Goal: Information Seeking & Learning: Learn about a topic

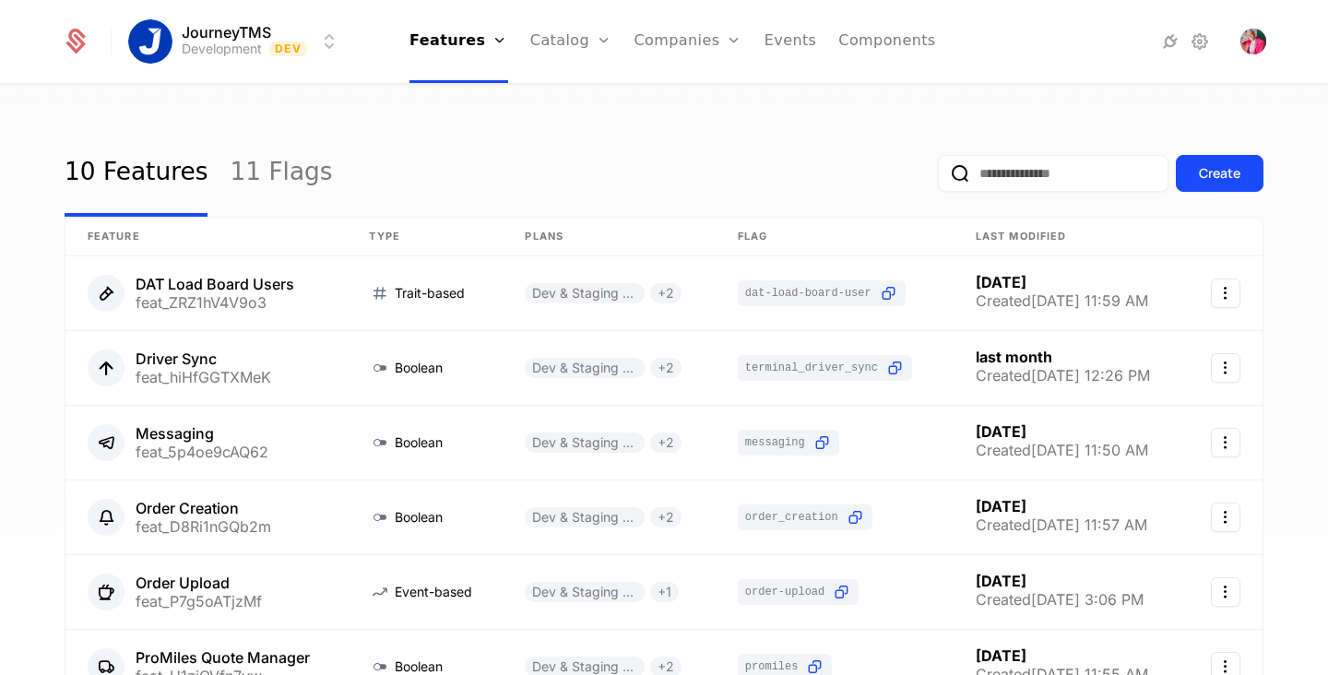
scroll to position [4, 0]
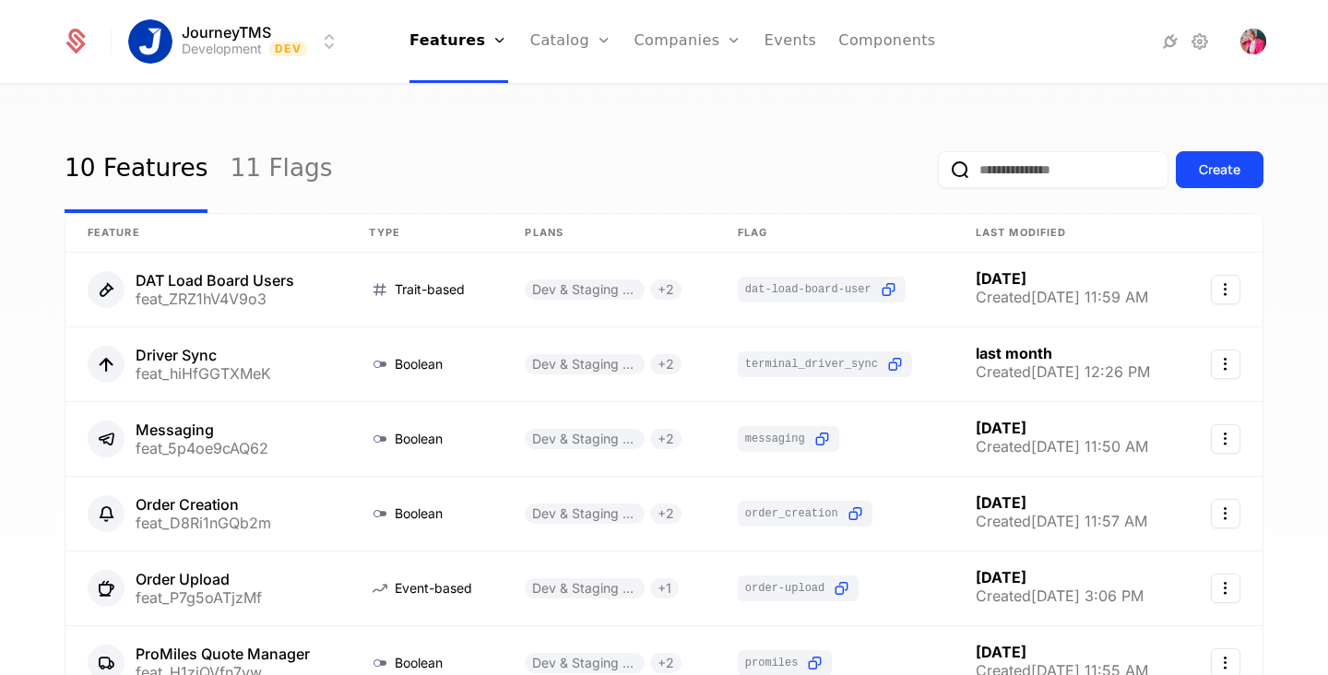
click at [330, 35] on html "JourneyTMS Development Dev Features Features Flags Catalog Plans Add Ons Credit…" at bounding box center [664, 337] width 1328 height 675
click at [621, 115] on html "JourneyTMS Development Dev Features Features Flags Catalog Plans Add Ons Credit…" at bounding box center [664, 337] width 1328 height 675
click at [696, 95] on link "Companies" at bounding box center [699, 90] width 85 height 15
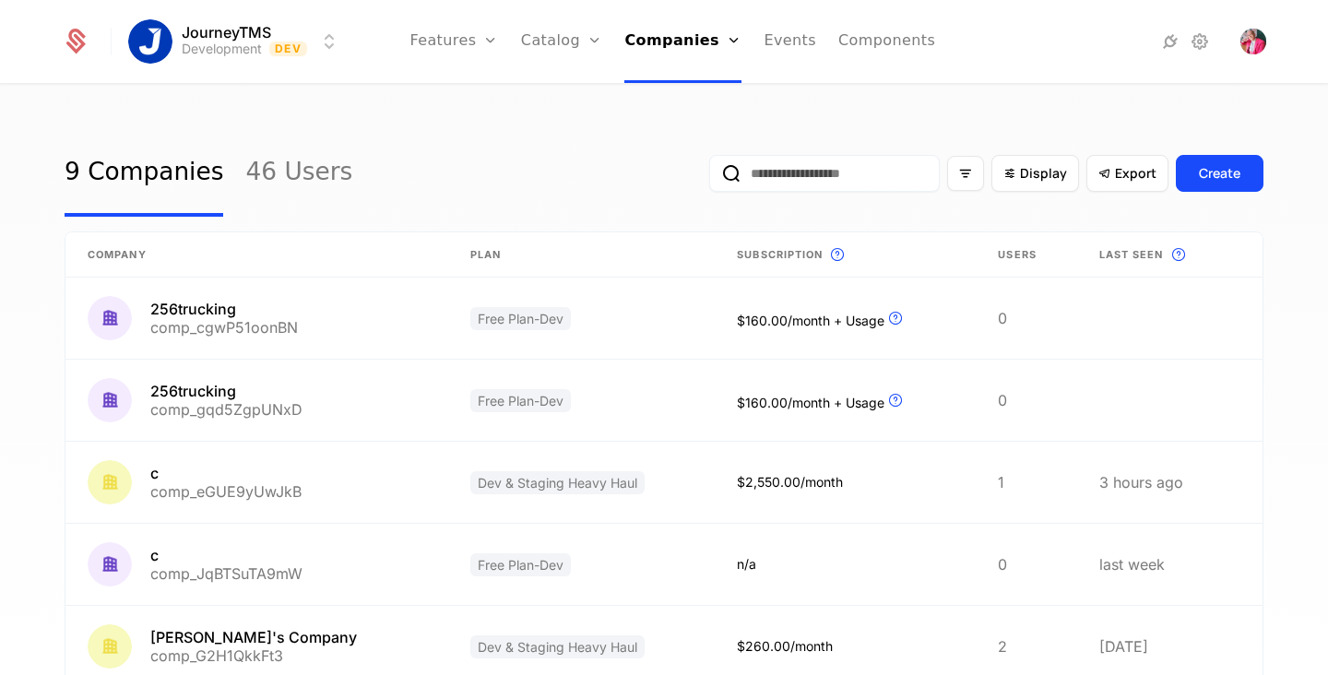
click at [553, 35] on link "Catalog" at bounding box center [562, 41] width 82 height 83
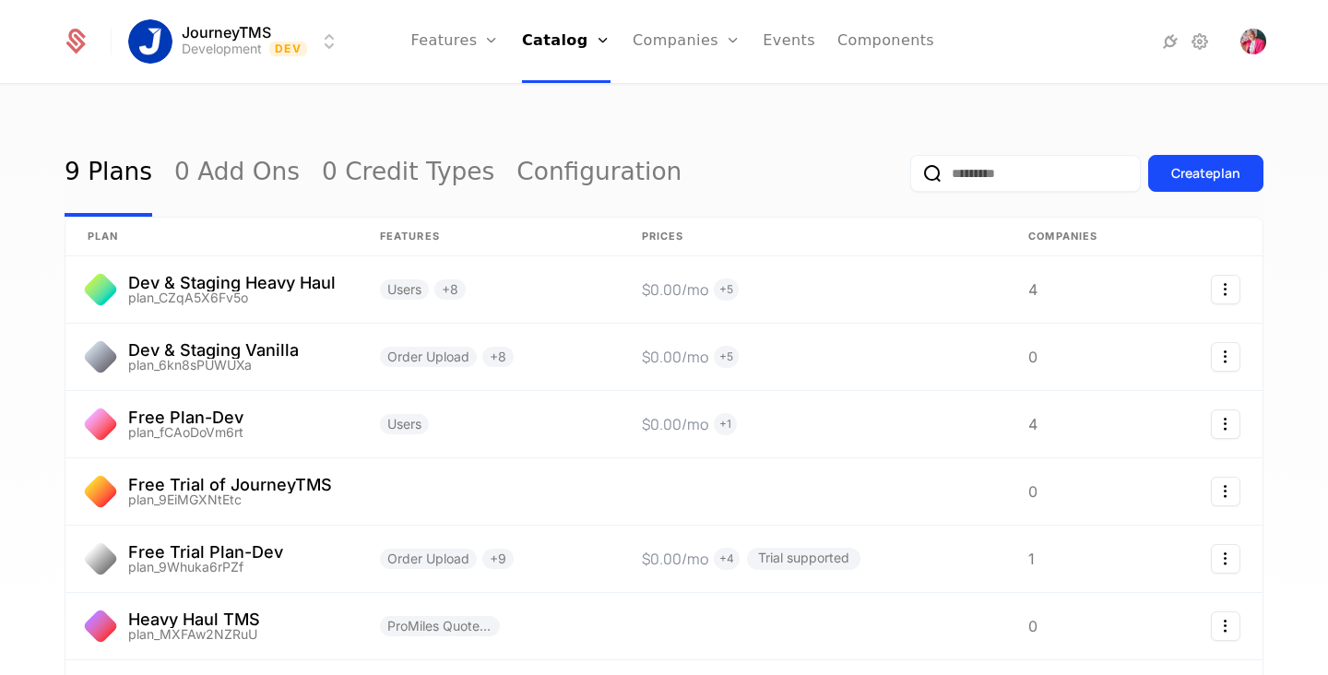
click at [684, 43] on link "Companies" at bounding box center [687, 41] width 108 height 83
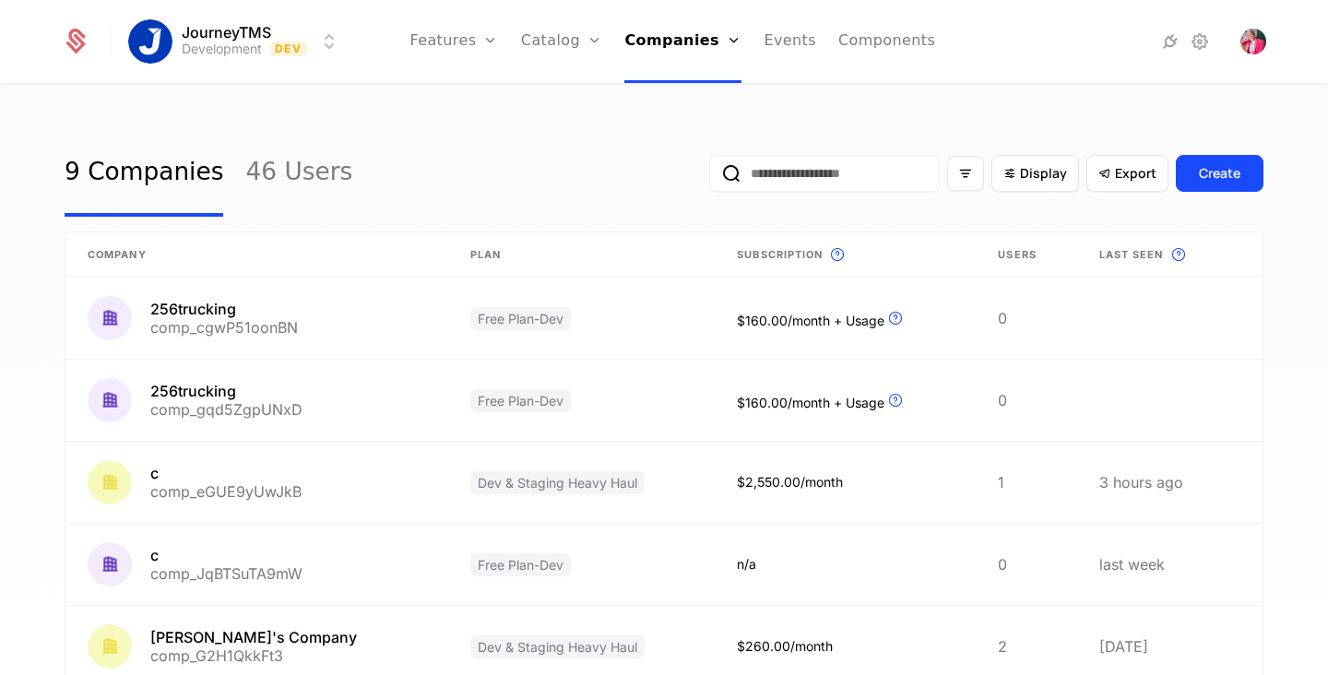
click at [702, 127] on link "Users" at bounding box center [689, 120] width 85 height 15
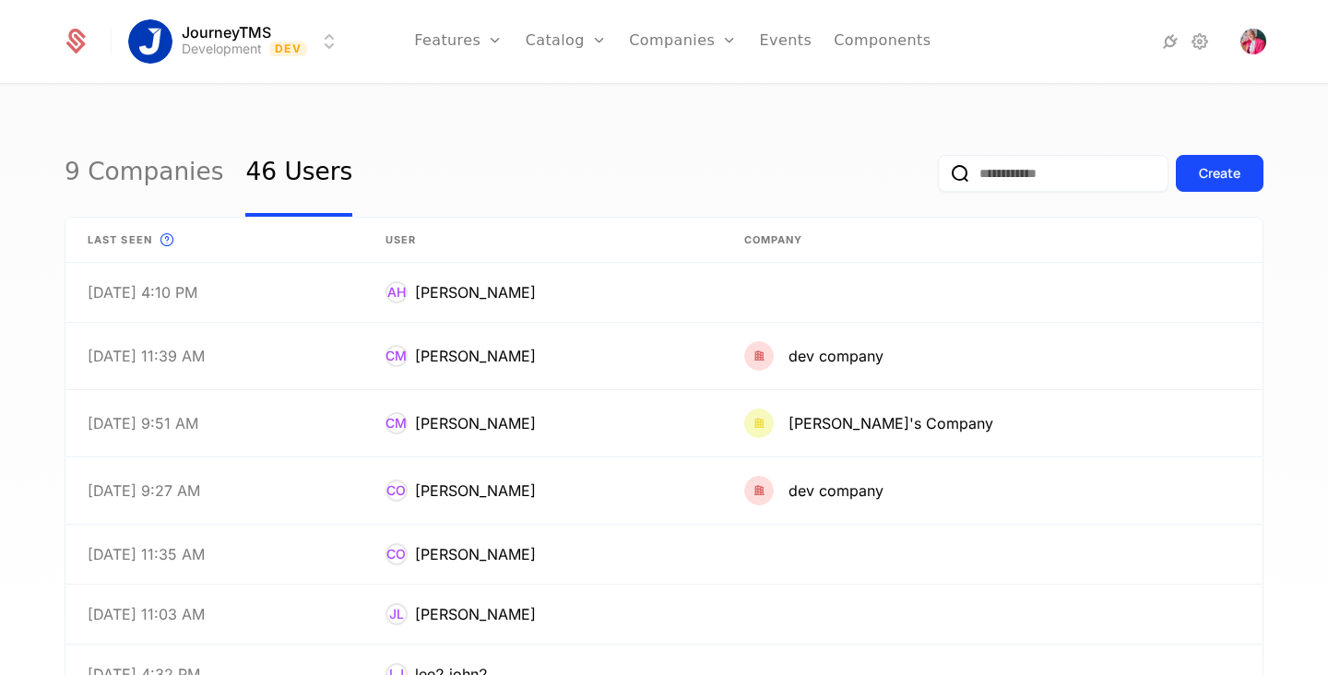
click at [495, 85] on div "Features Flags" at bounding box center [478, 105] width 129 height 89
click at [497, 90] on link "Features" at bounding box center [478, 90] width 85 height 15
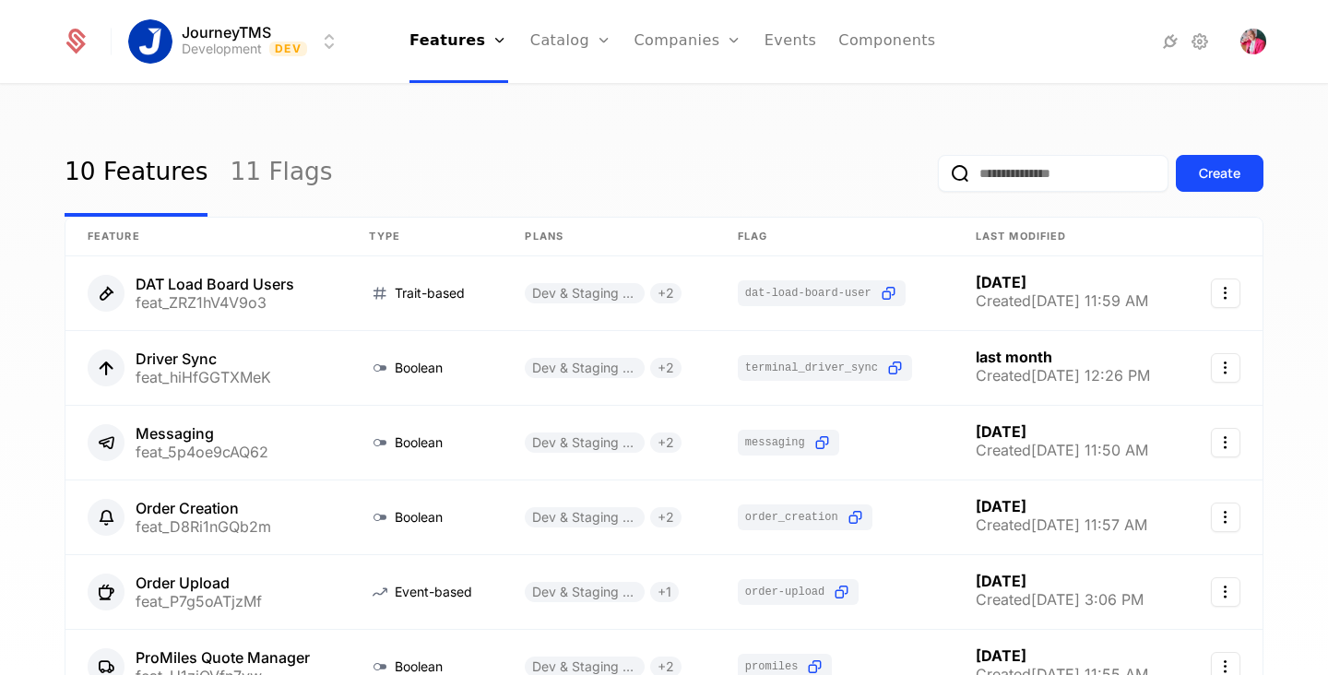
click at [304, 35] on html "JourneyTMS Development Dev Features Features Flags Catalog Plans Add Ons Credit…" at bounding box center [664, 337] width 1328 height 675
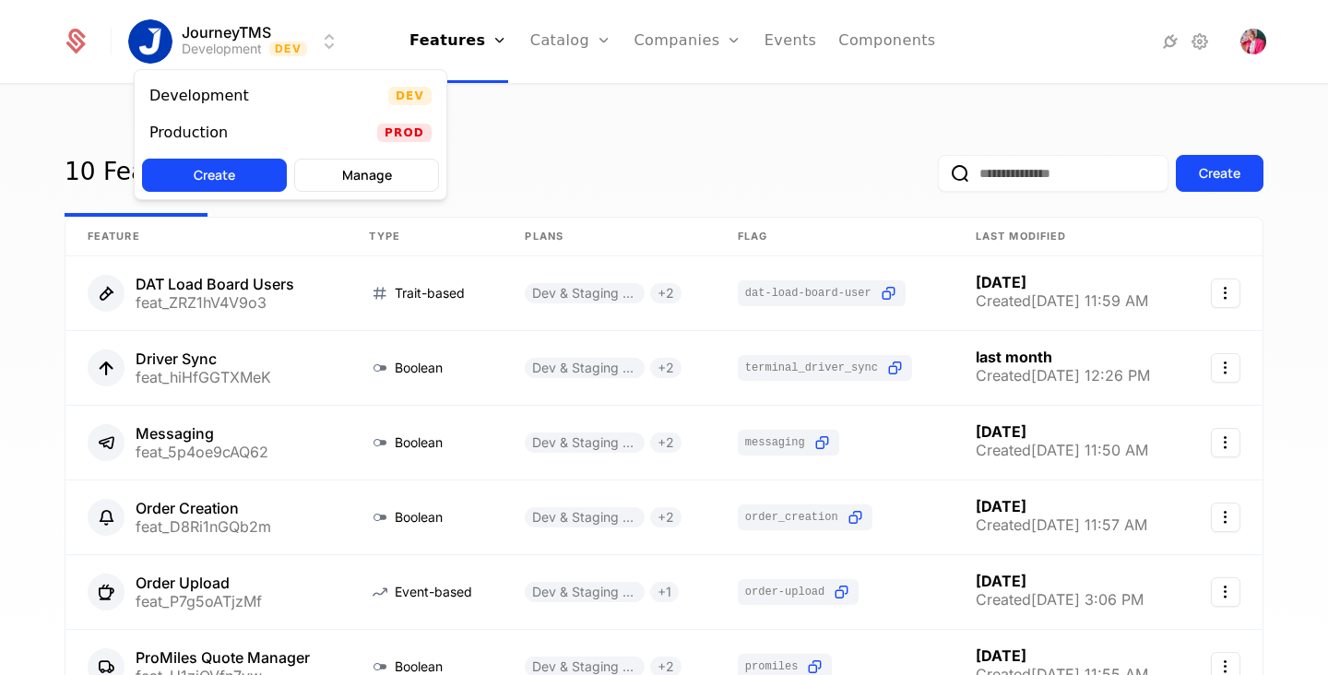
click at [298, 133] on div "Production Prod" at bounding box center [291, 132] width 312 height 37
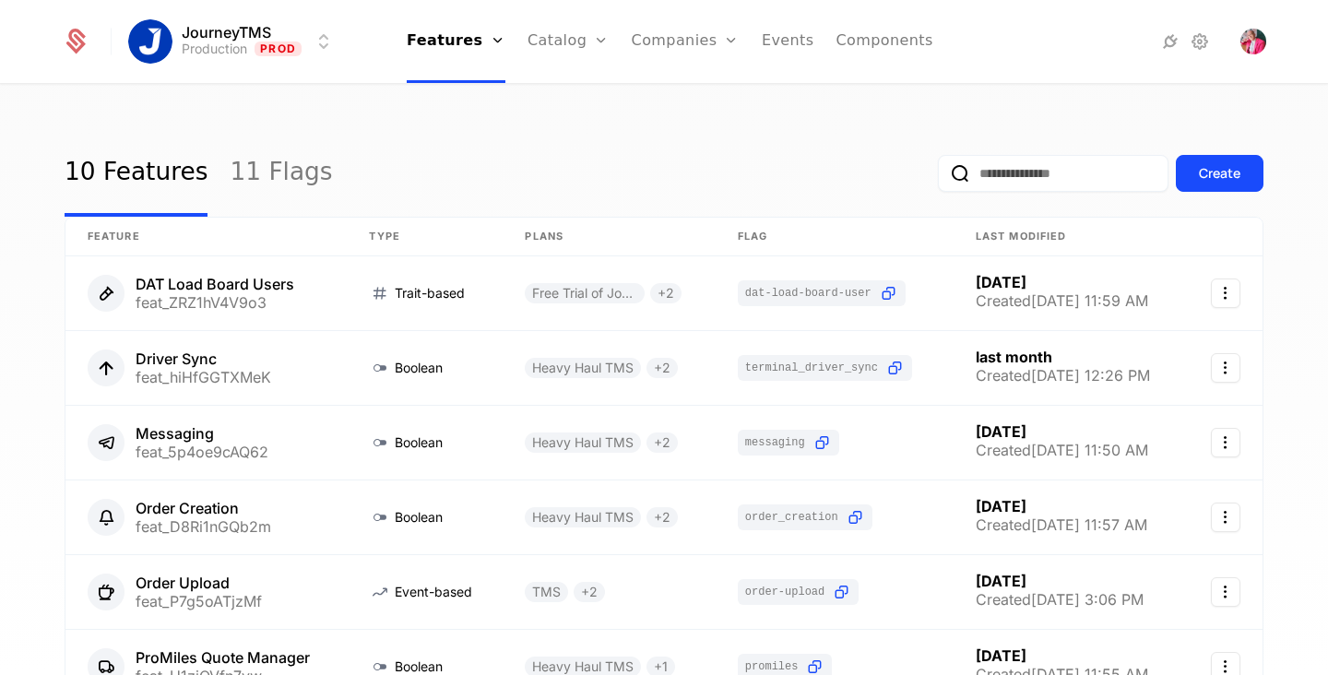
click at [683, 29] on link "Companies" at bounding box center [686, 41] width 108 height 83
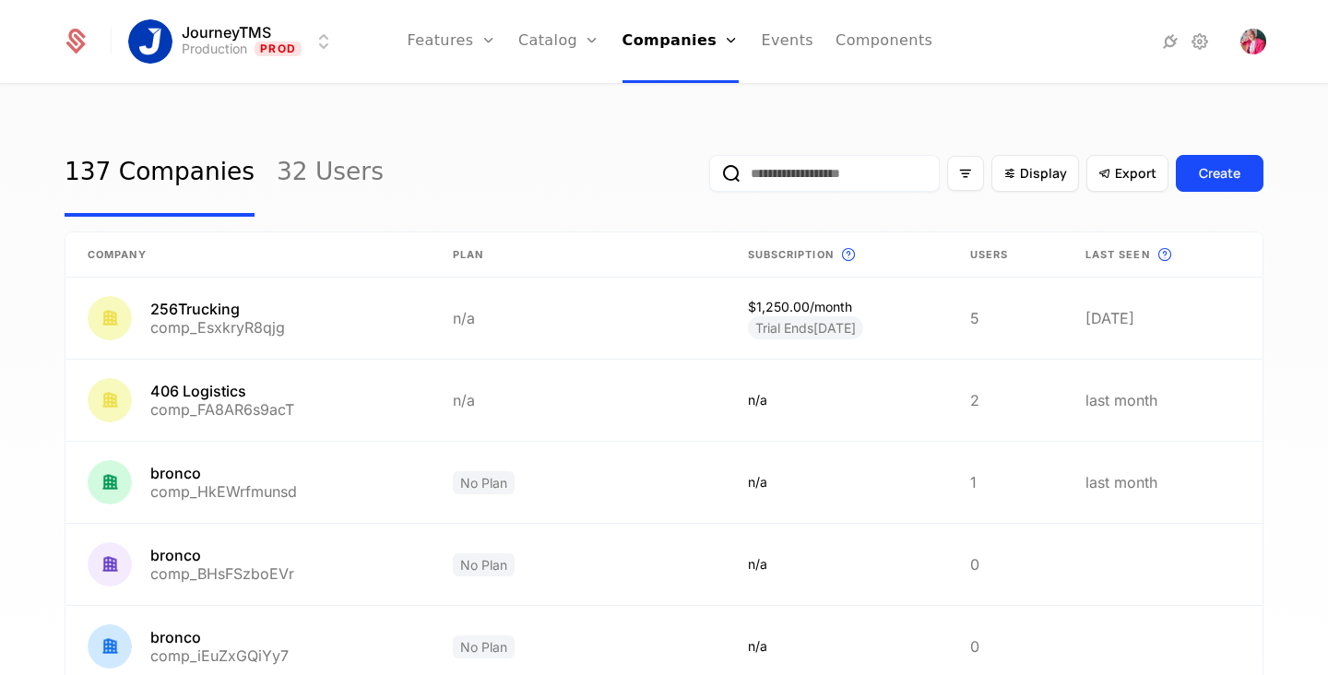
click at [696, 91] on link "Companies" at bounding box center [687, 90] width 85 height 15
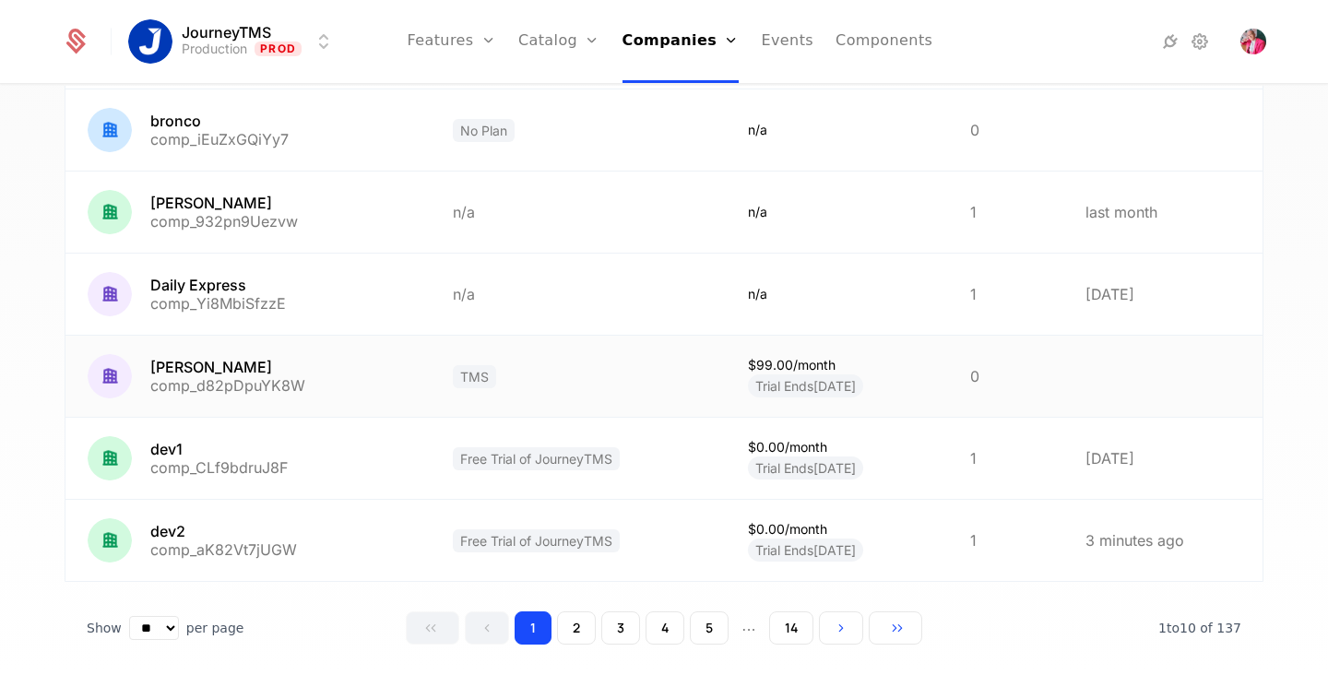
scroll to position [517, 0]
click at [230, 541] on link at bounding box center [247, 540] width 365 height 81
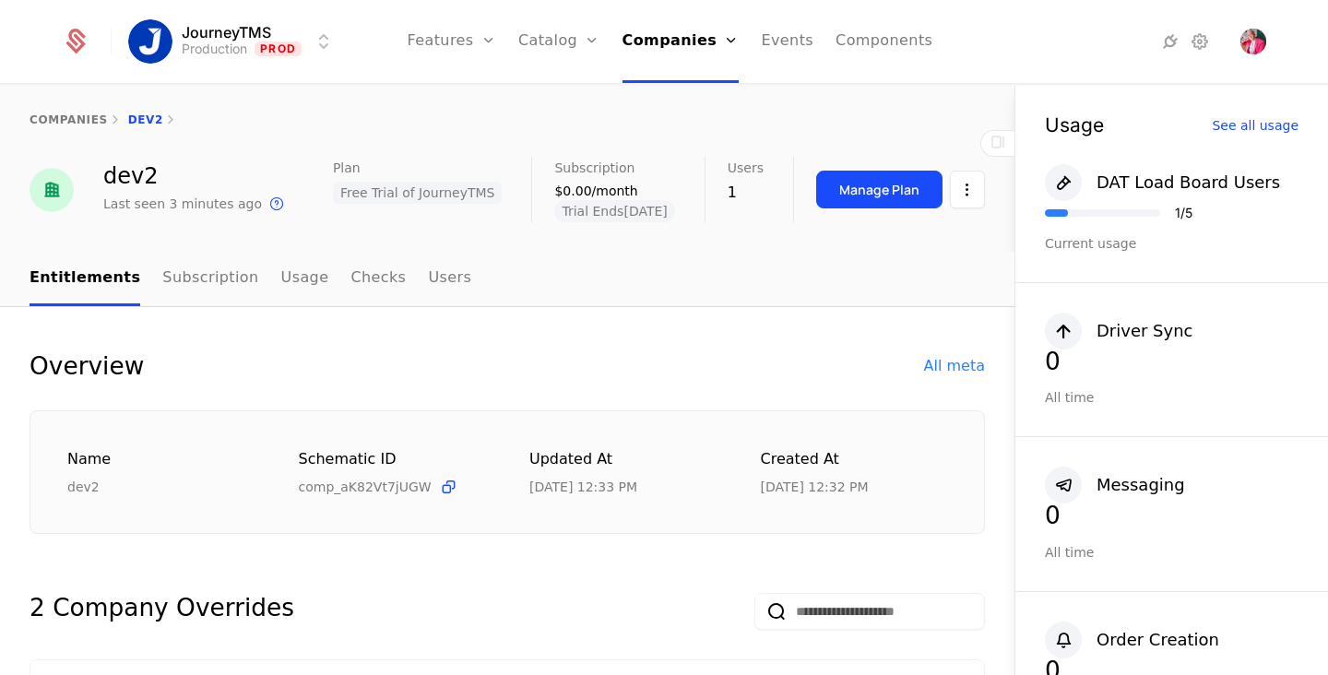
scroll to position [4, 0]
click at [428, 264] on link "Users" at bounding box center [449, 278] width 43 height 54
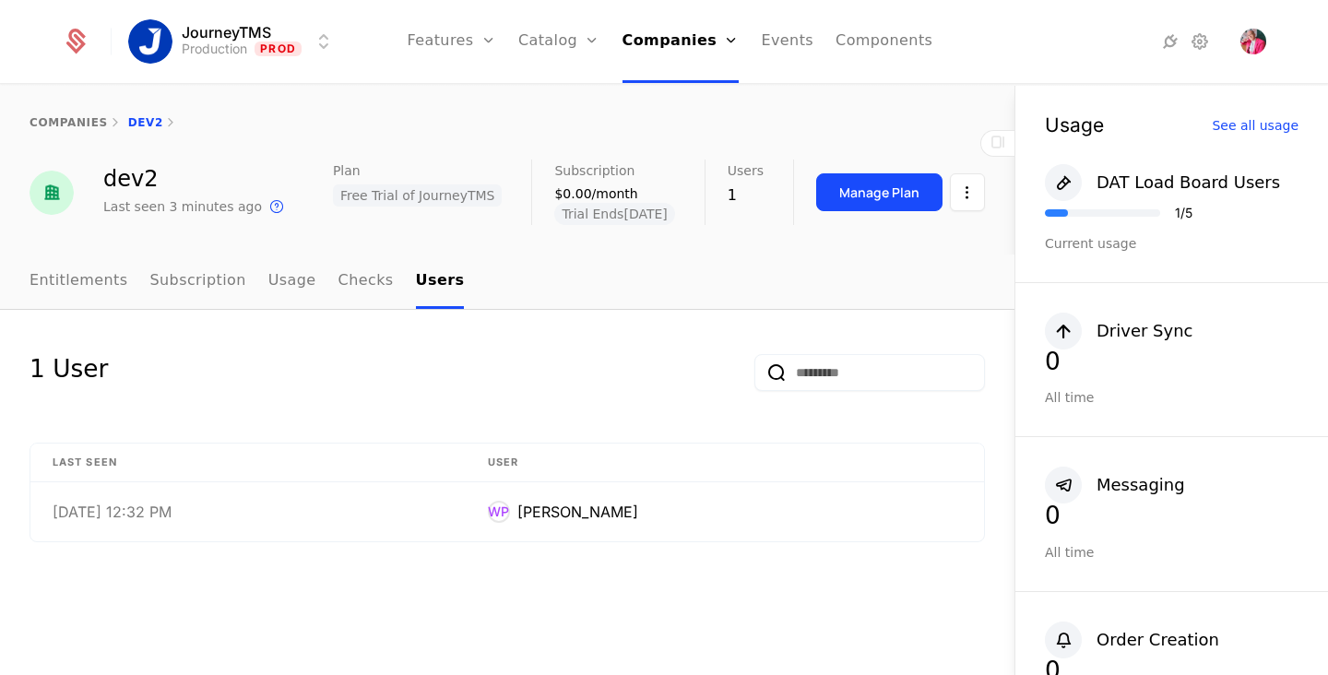
click at [52, 277] on link "Entitlements" at bounding box center [79, 282] width 99 height 54
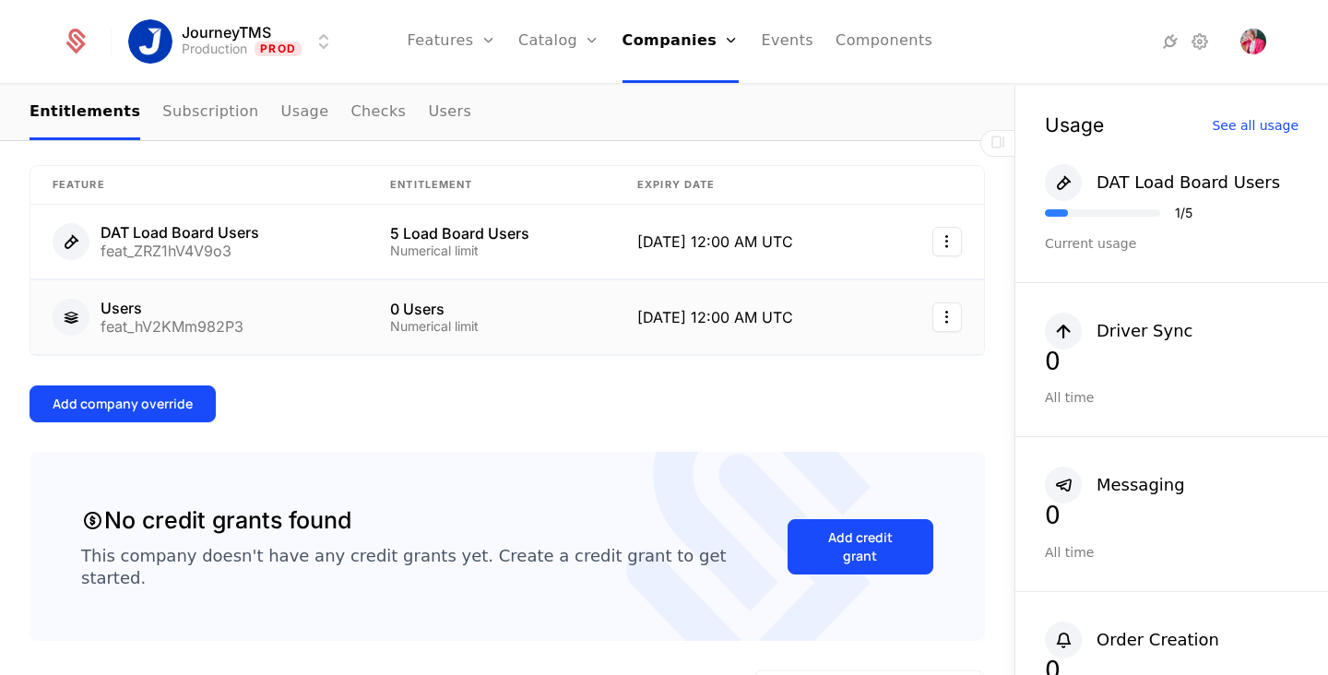
scroll to position [457, 0]
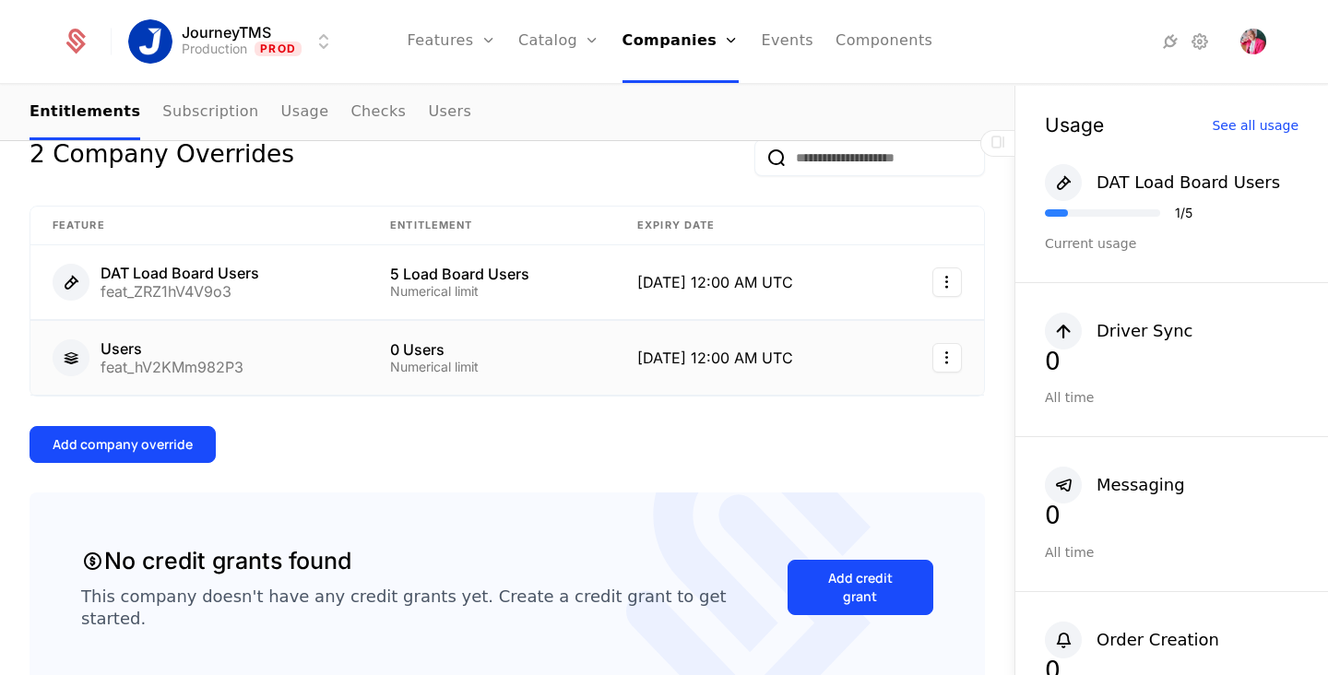
click at [946, 358] on html "JourneyTMS Production Prod Features Features Flags Catalog Plans Add Ons Credit…" at bounding box center [664, 337] width 1328 height 675
click at [807, 446] on div "Edit" at bounding box center [802, 449] width 32 height 26
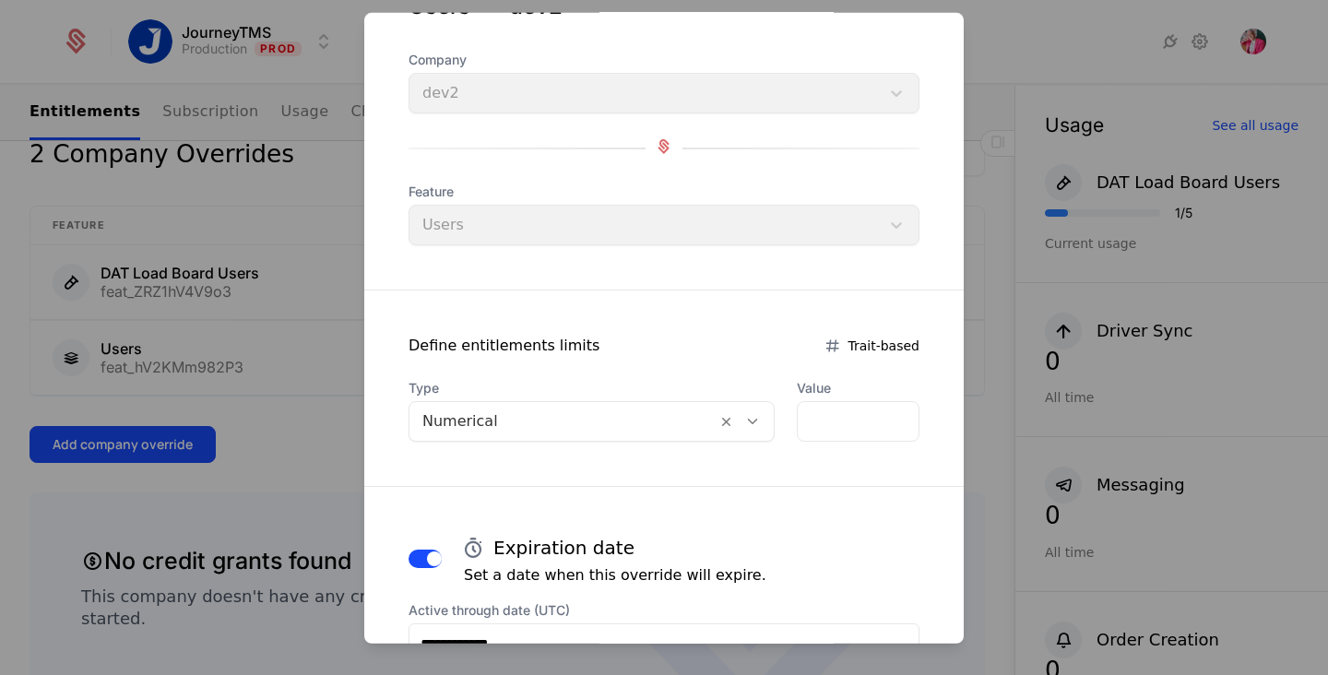
scroll to position [0, 0]
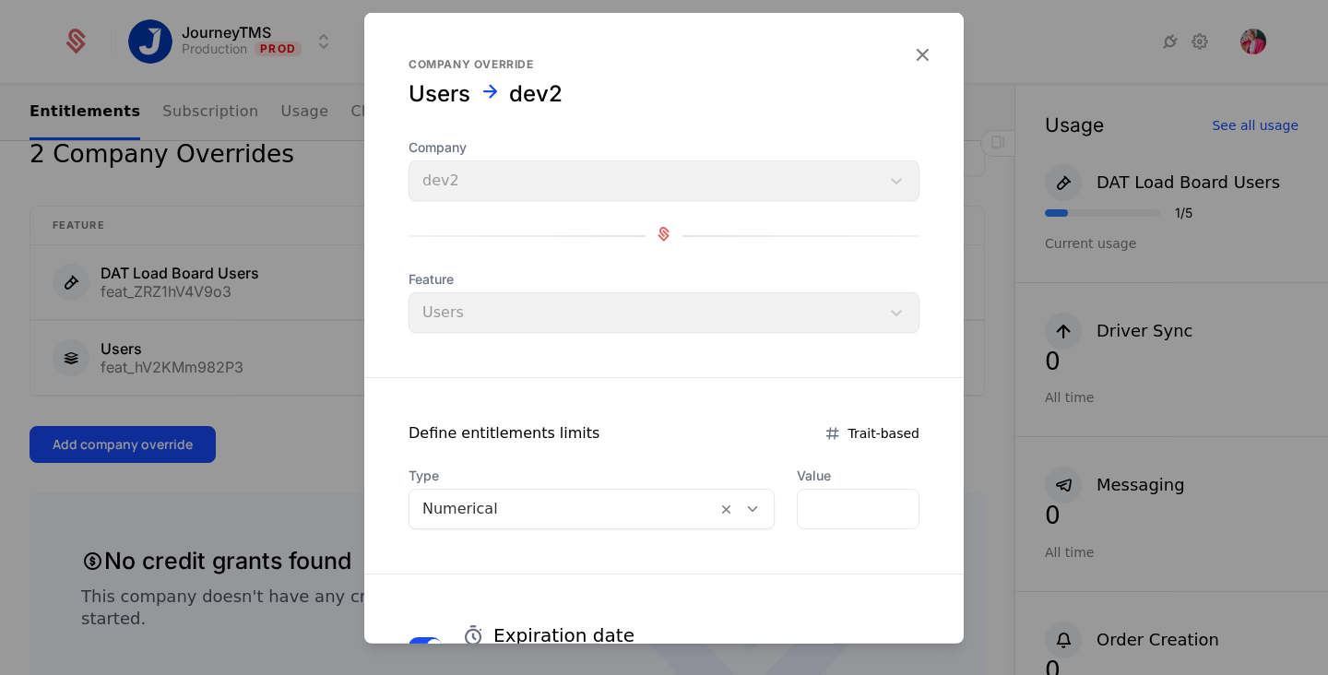
click at [910, 49] on icon "button" at bounding box center [922, 54] width 24 height 24
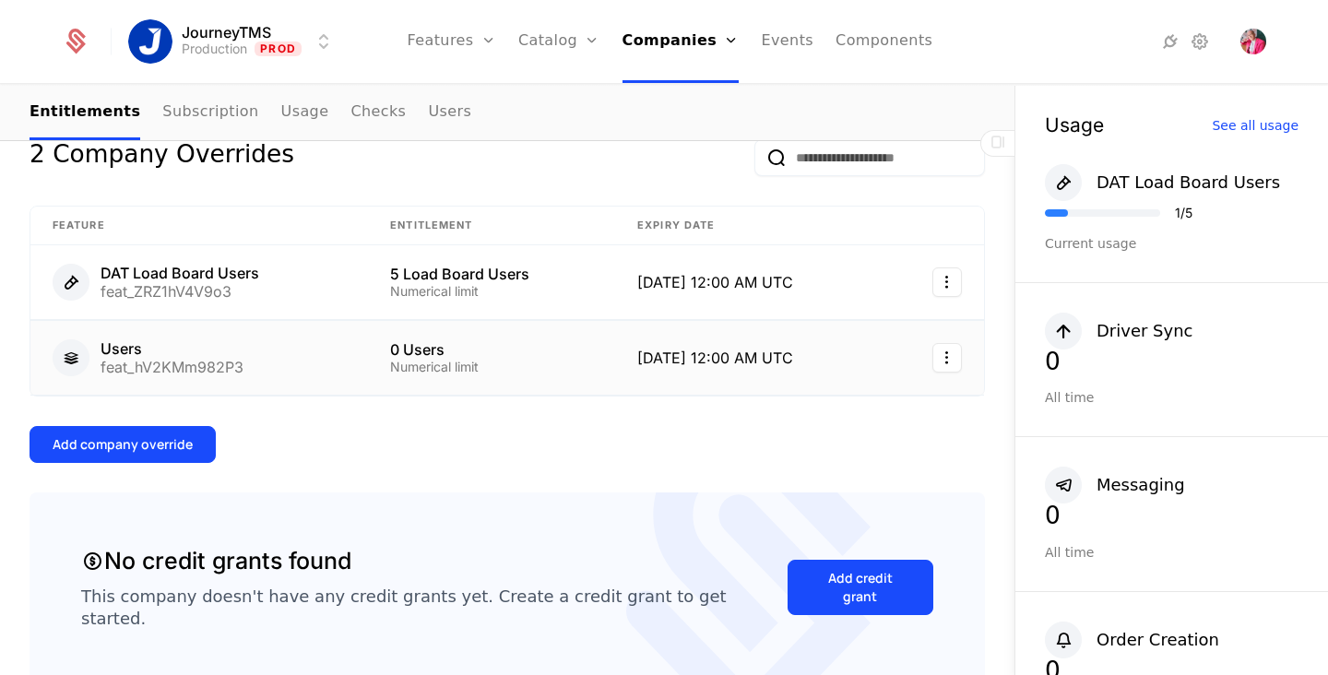
click at [941, 361] on html "JourneyTMS Production Prod Features Features Flags Catalog Plans Add Ons Credit…" at bounding box center [664, 337] width 1328 height 675
click at [837, 442] on div "Edit" at bounding box center [856, 449] width 140 height 26
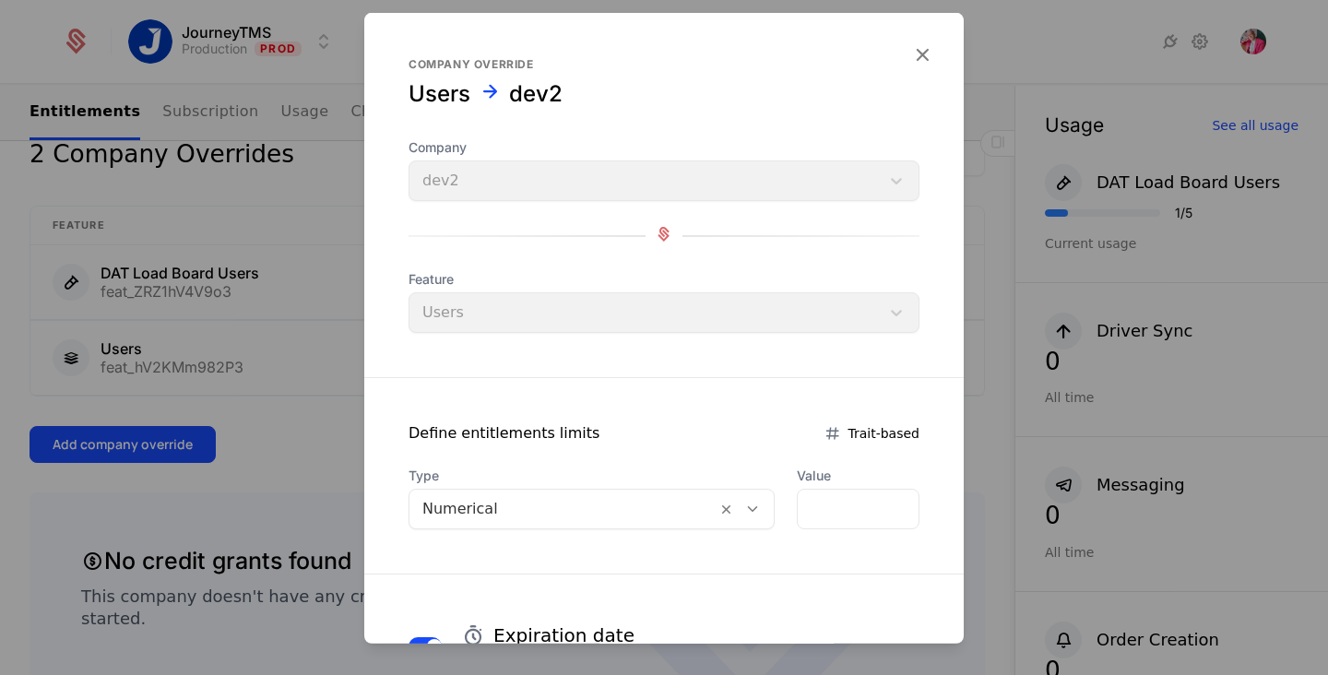
click at [911, 48] on icon "button" at bounding box center [922, 54] width 24 height 24
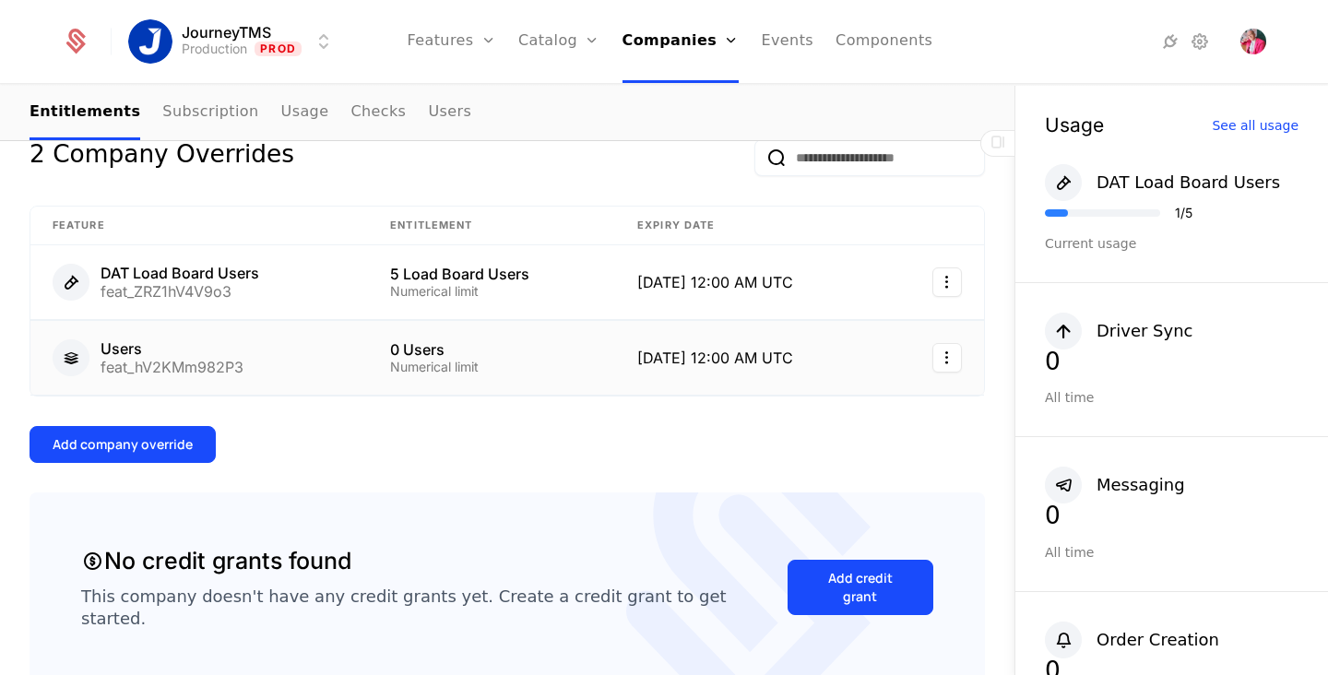
click at [926, 356] on html "JourneyTMS Production Prod Features Features Flags Catalog Plans Add Ons Credit…" at bounding box center [664, 337] width 1328 height 675
click at [805, 441] on div "Edit" at bounding box center [802, 449] width 32 height 26
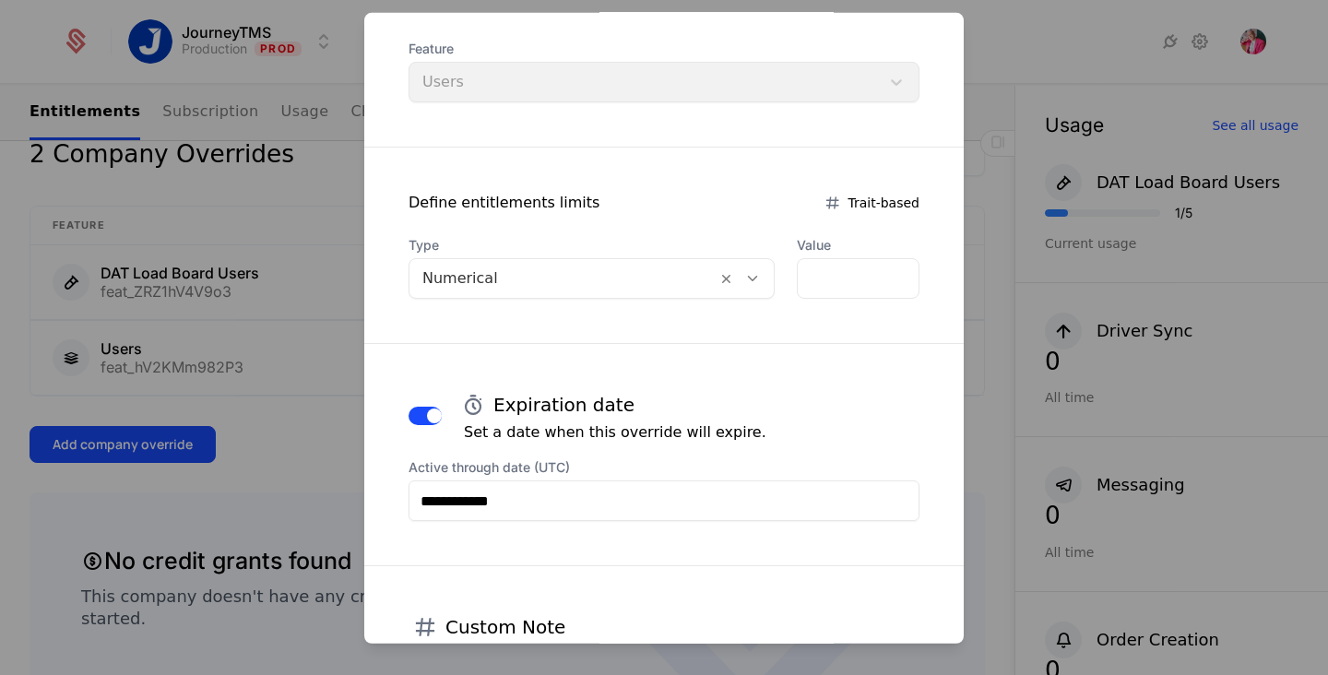
scroll to position [349, 0]
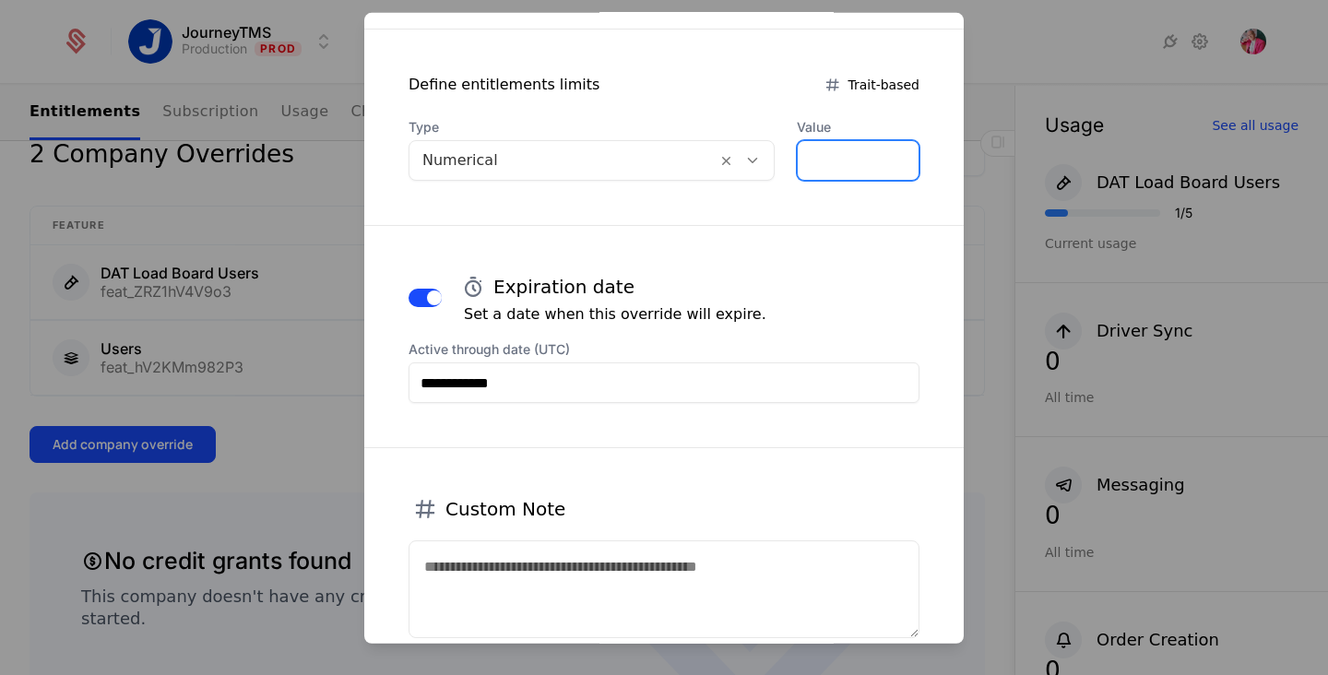
click at [806, 146] on input "*" at bounding box center [858, 160] width 121 height 39
type input "*"
click at [850, 272] on div "Expiration date Set a date when this override will expire." at bounding box center [664, 297] width 511 height 55
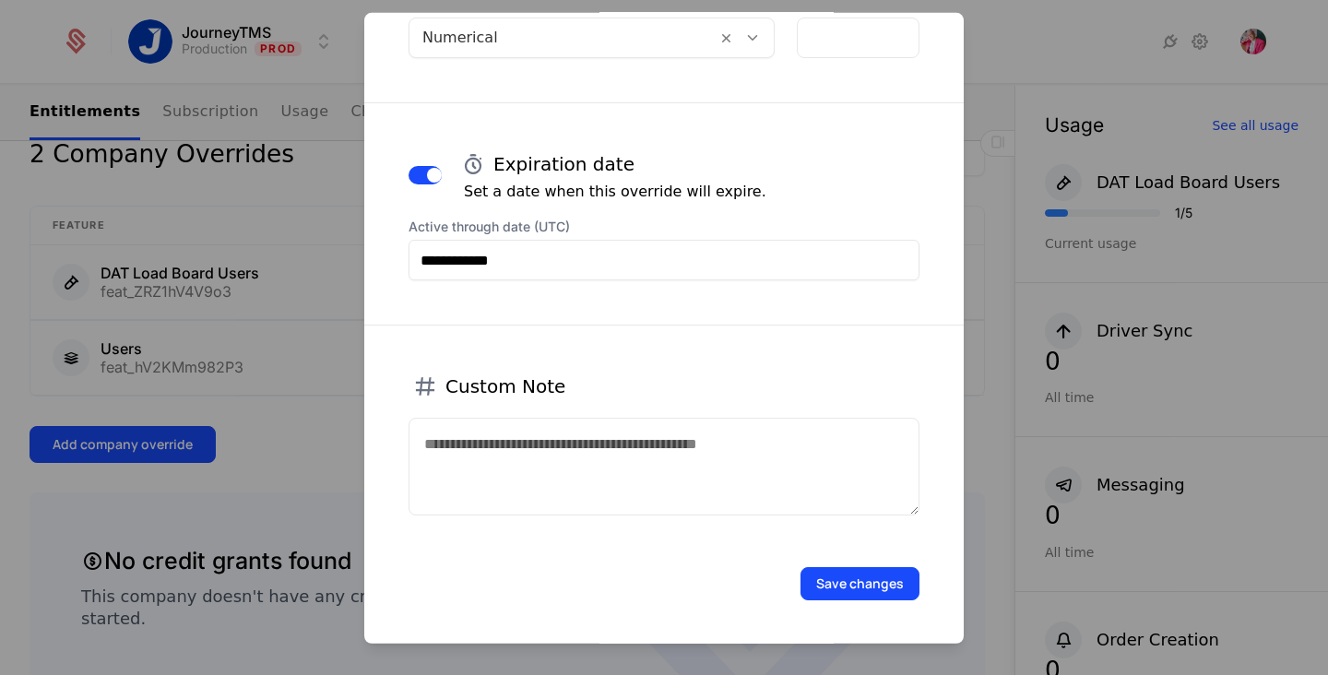
click at [823, 591] on button "Save changes" at bounding box center [860, 583] width 119 height 33
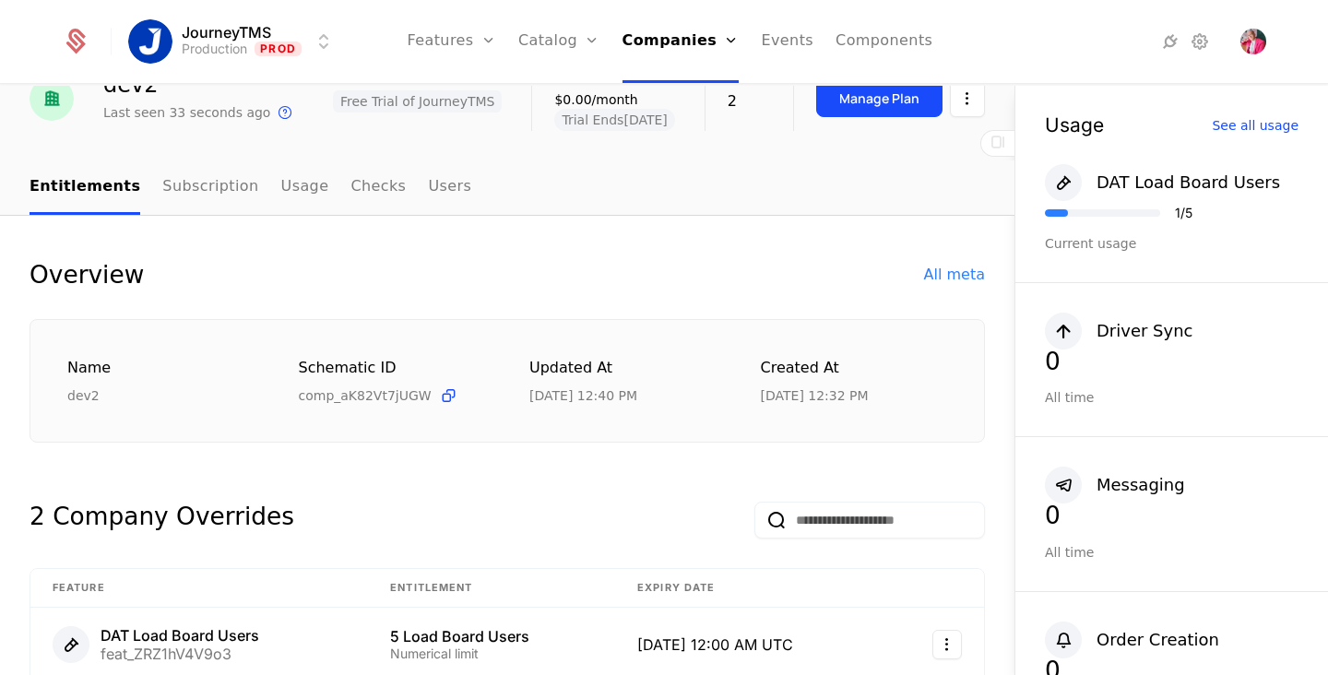
scroll to position [145, 0]
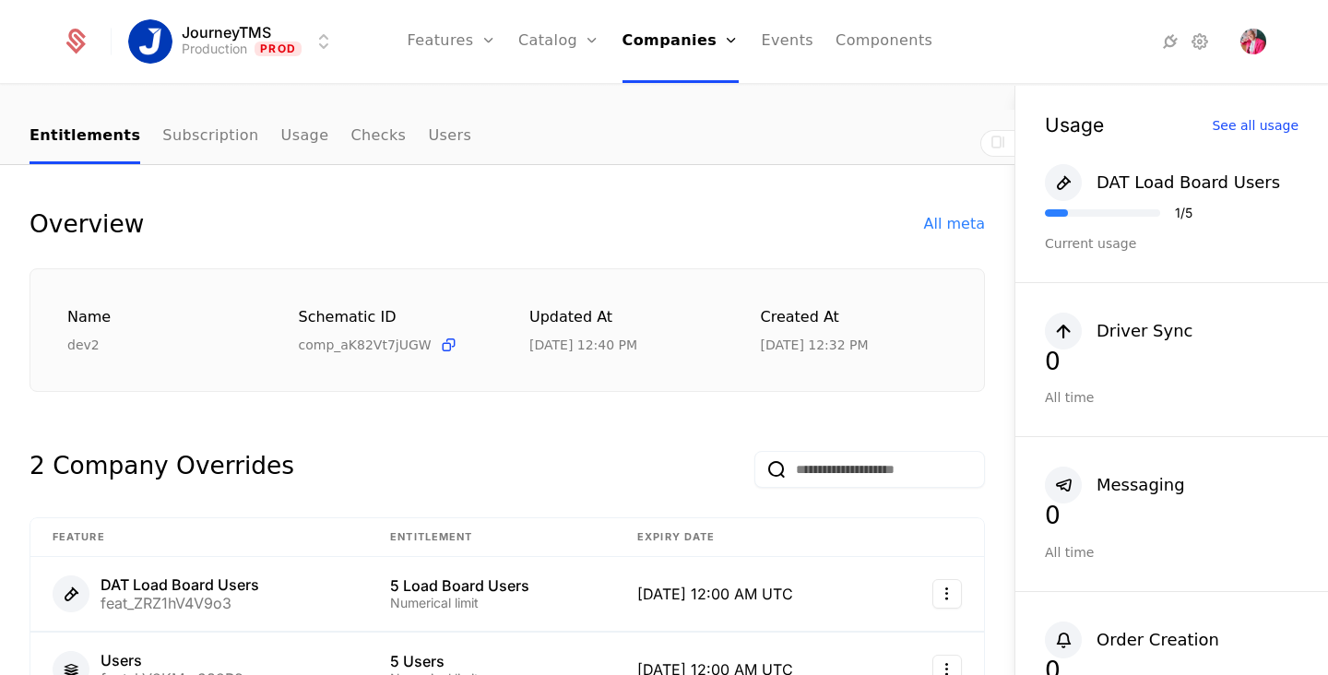
click at [460, 42] on link "Features" at bounding box center [452, 41] width 89 height 83
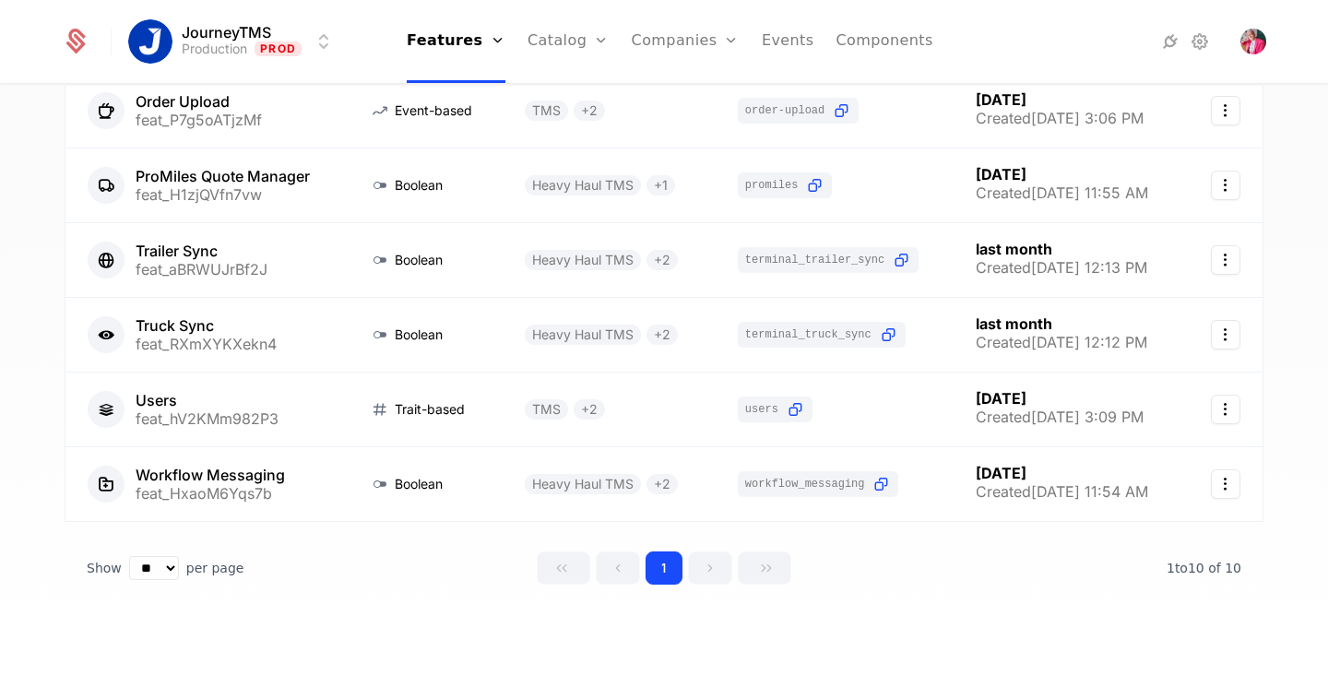
scroll to position [483, 0]
click at [482, 126] on link "Flags" at bounding box center [471, 120] width 85 height 15
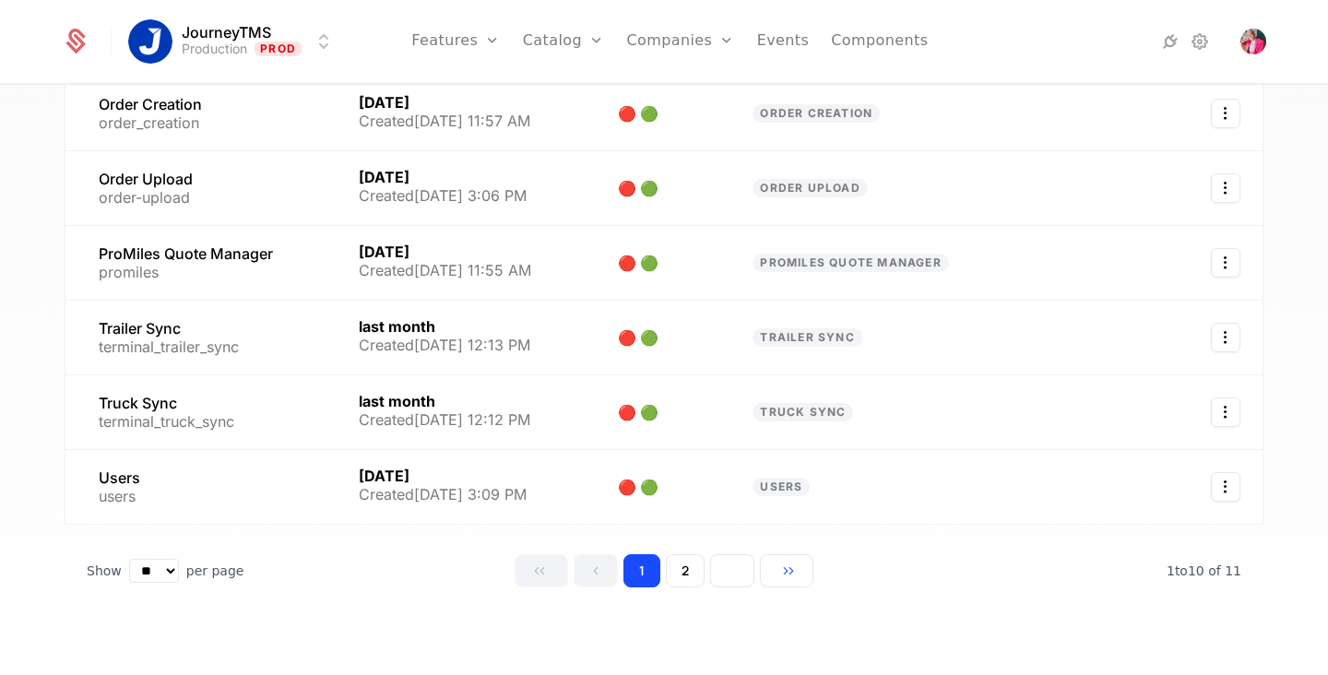
scroll to position [483, 0]
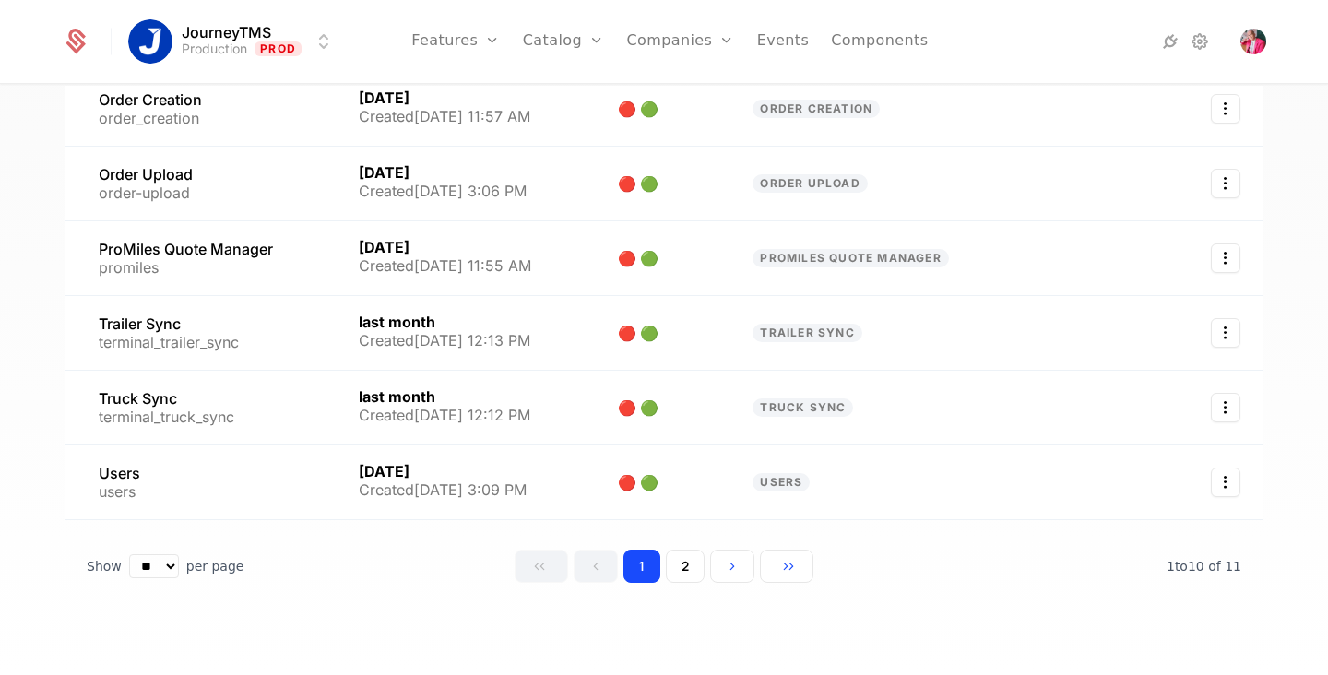
click at [687, 571] on button "2" at bounding box center [685, 566] width 39 height 33
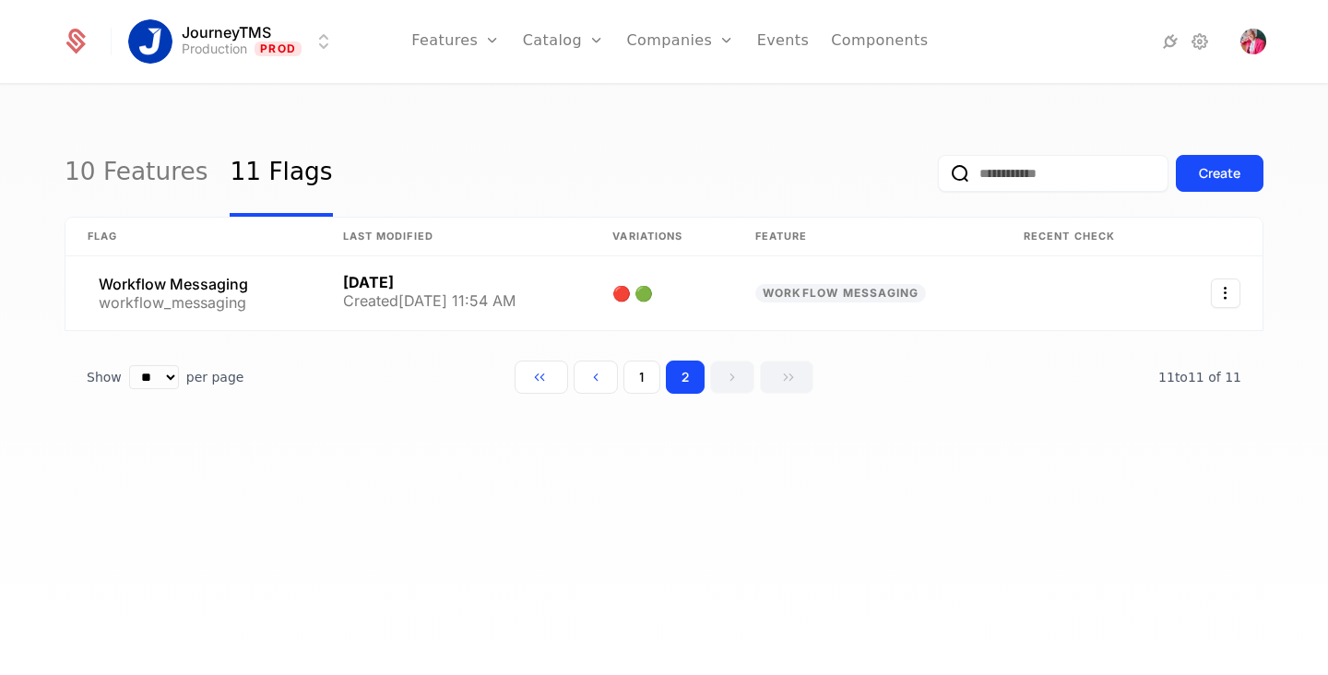
click at [634, 385] on button "1" at bounding box center [642, 377] width 37 height 33
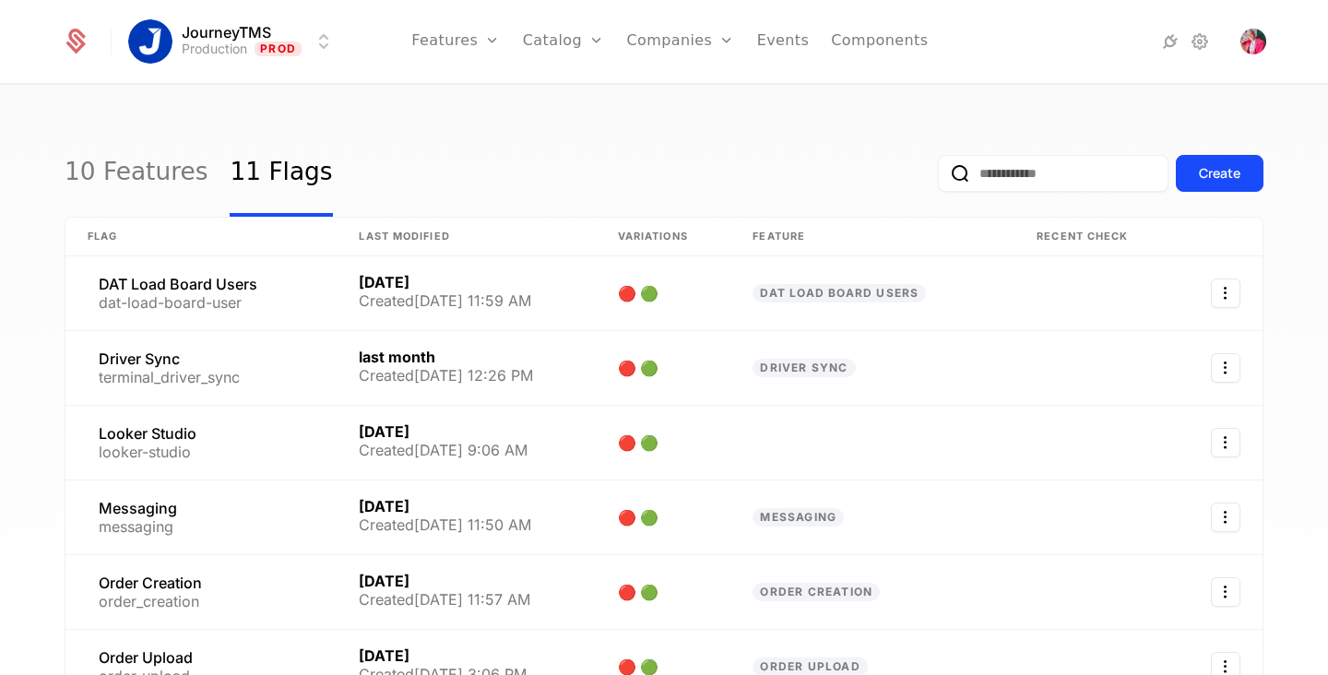
click at [681, 43] on link "Companies" at bounding box center [680, 41] width 108 height 83
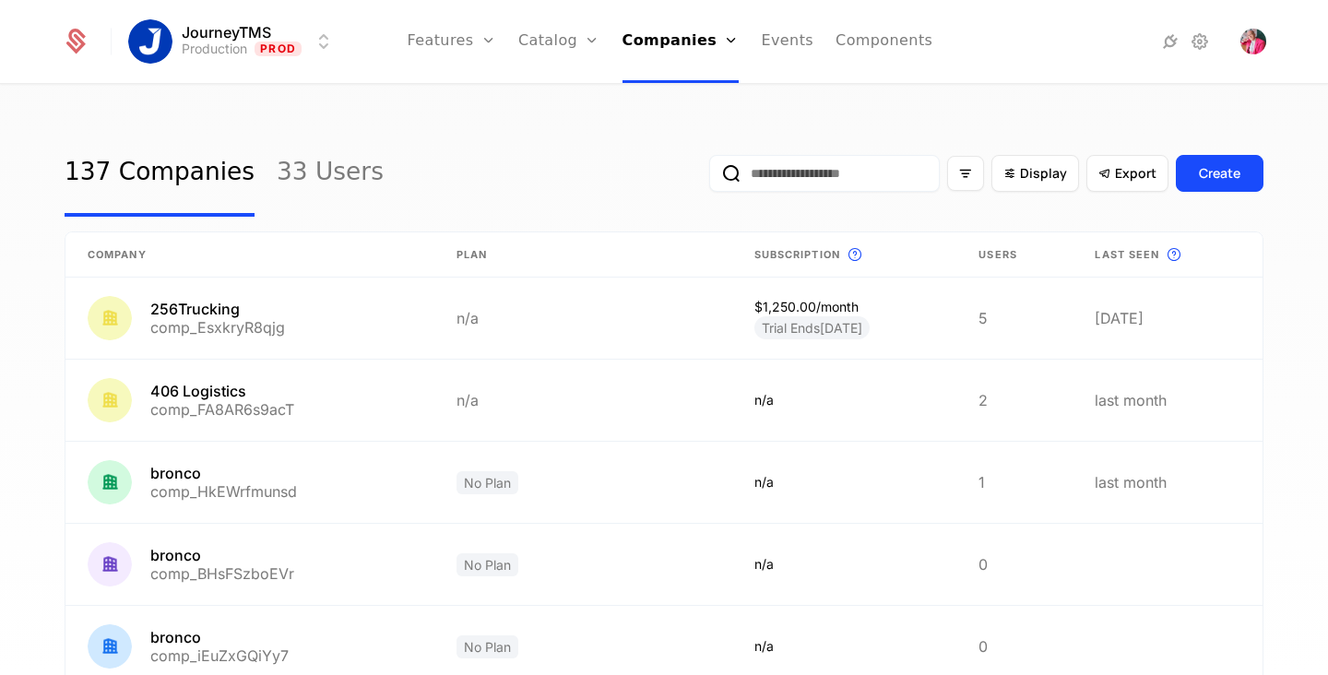
click at [683, 95] on link "Companies" at bounding box center [687, 90] width 85 height 15
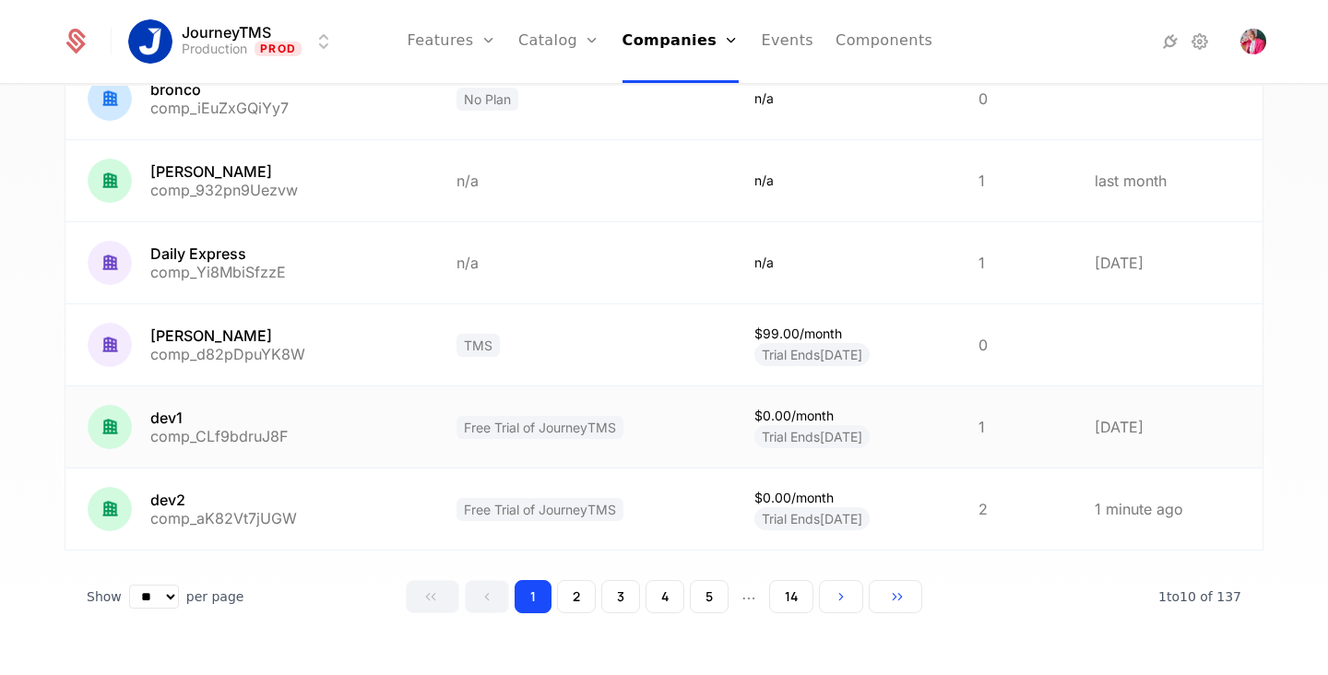
scroll to position [549, 0]
click at [223, 432] on link at bounding box center [249, 426] width 369 height 81
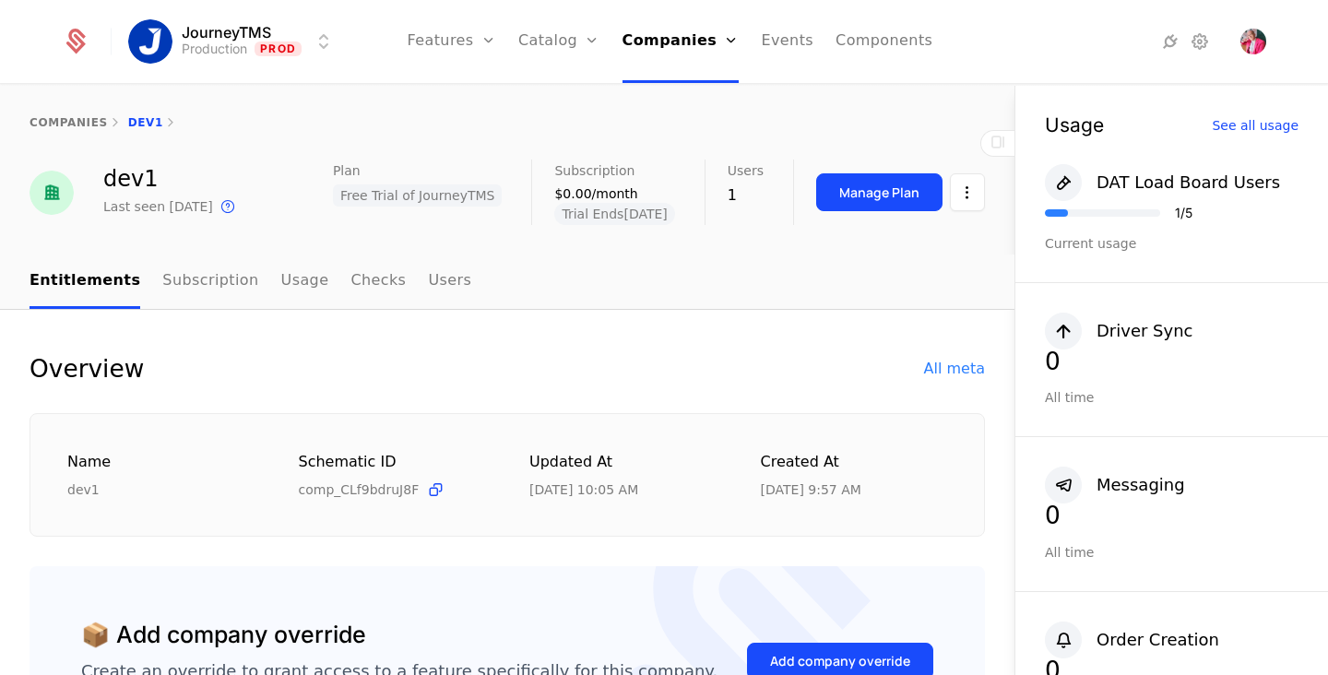
click at [677, 55] on link "Companies" at bounding box center [681, 41] width 117 height 83
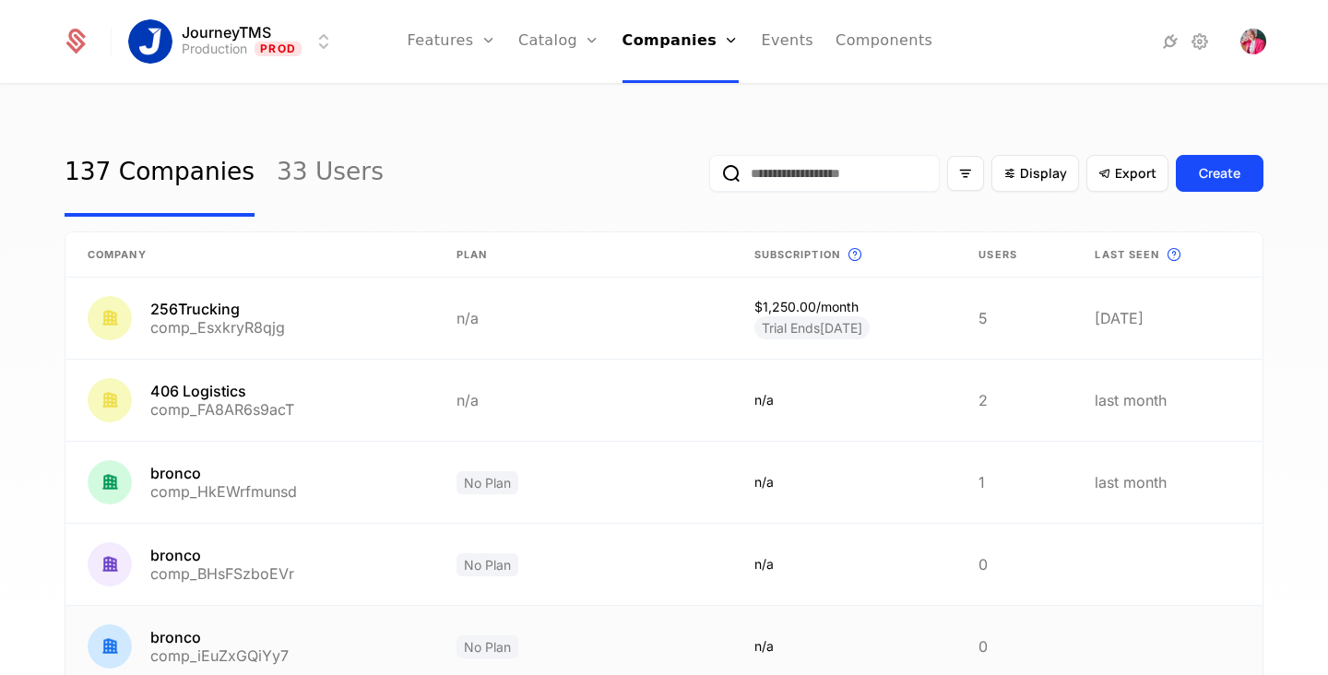
scroll to position [549, 0]
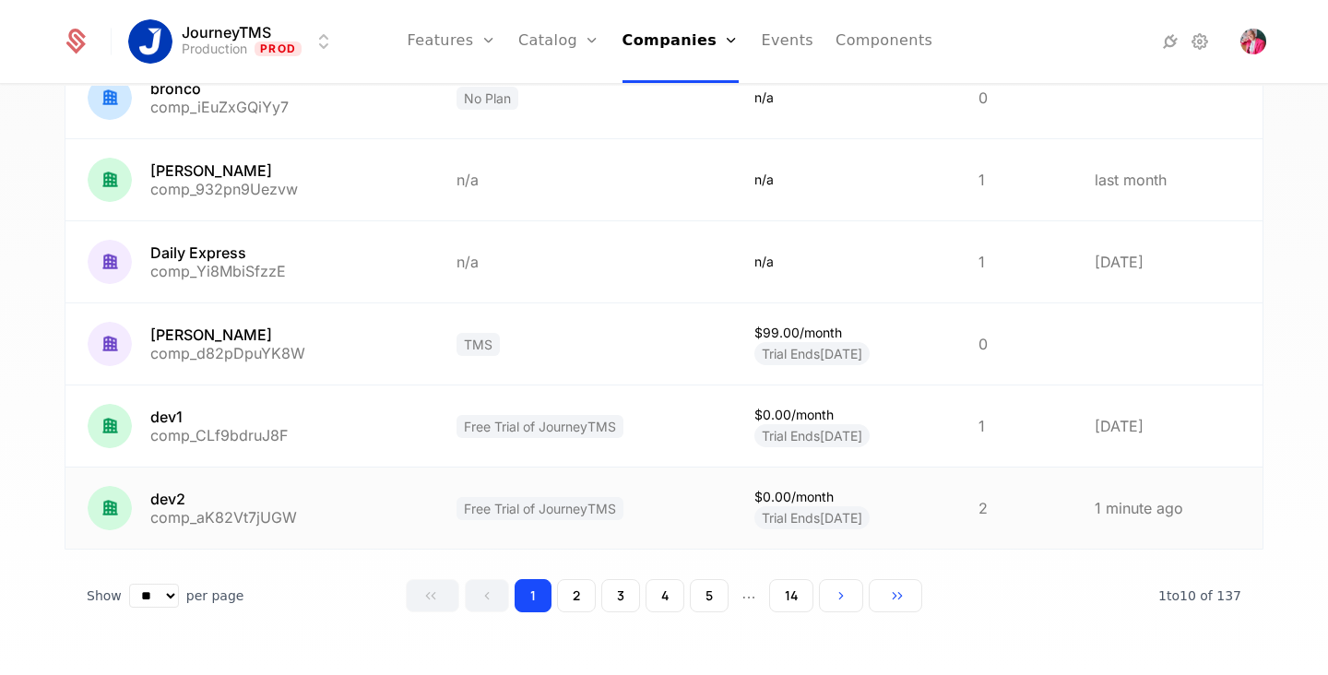
click at [192, 495] on link at bounding box center [249, 508] width 369 height 81
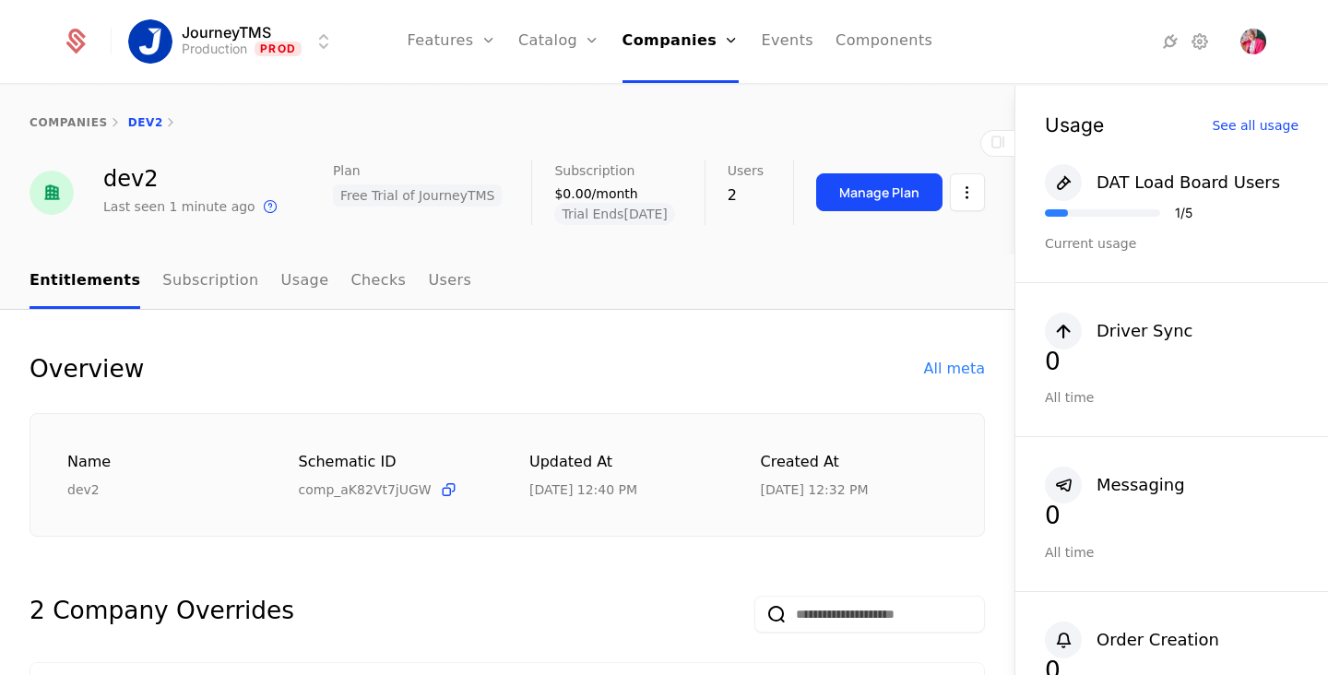
click at [856, 39] on link "Components" at bounding box center [884, 41] width 97 height 83
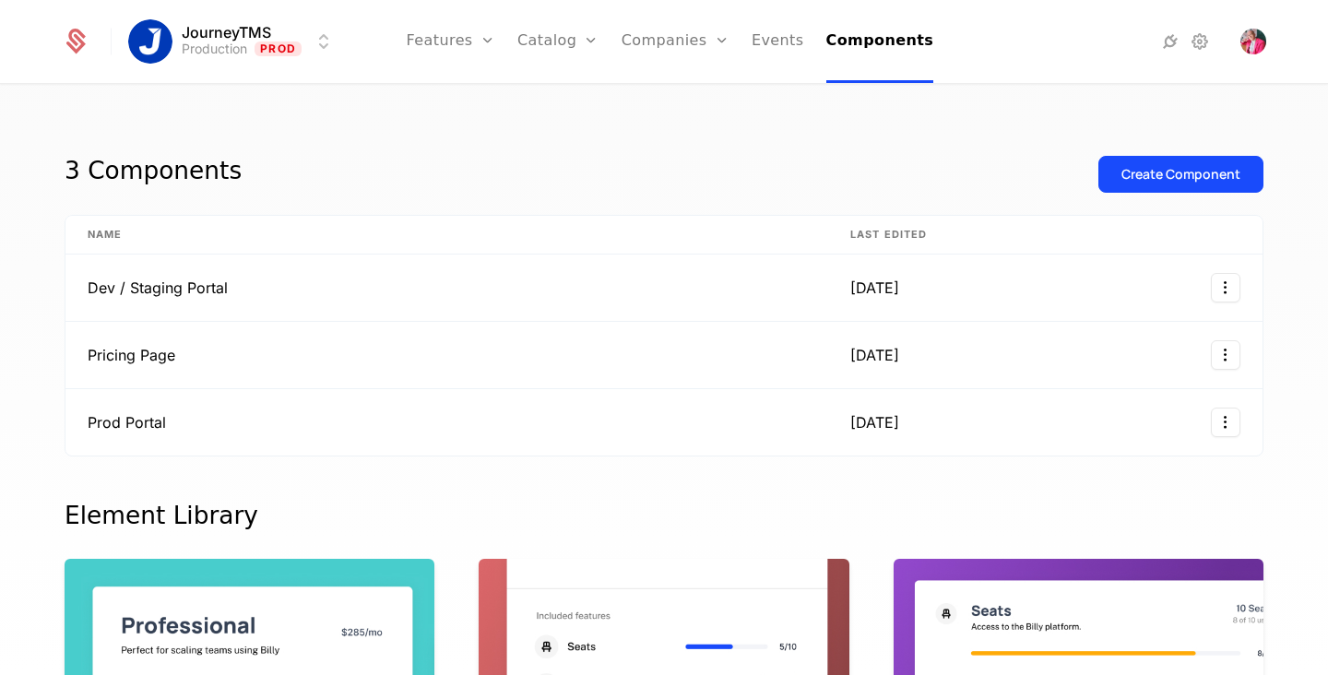
click at [584, 127] on link "Add Ons" at bounding box center [587, 120] width 95 height 15
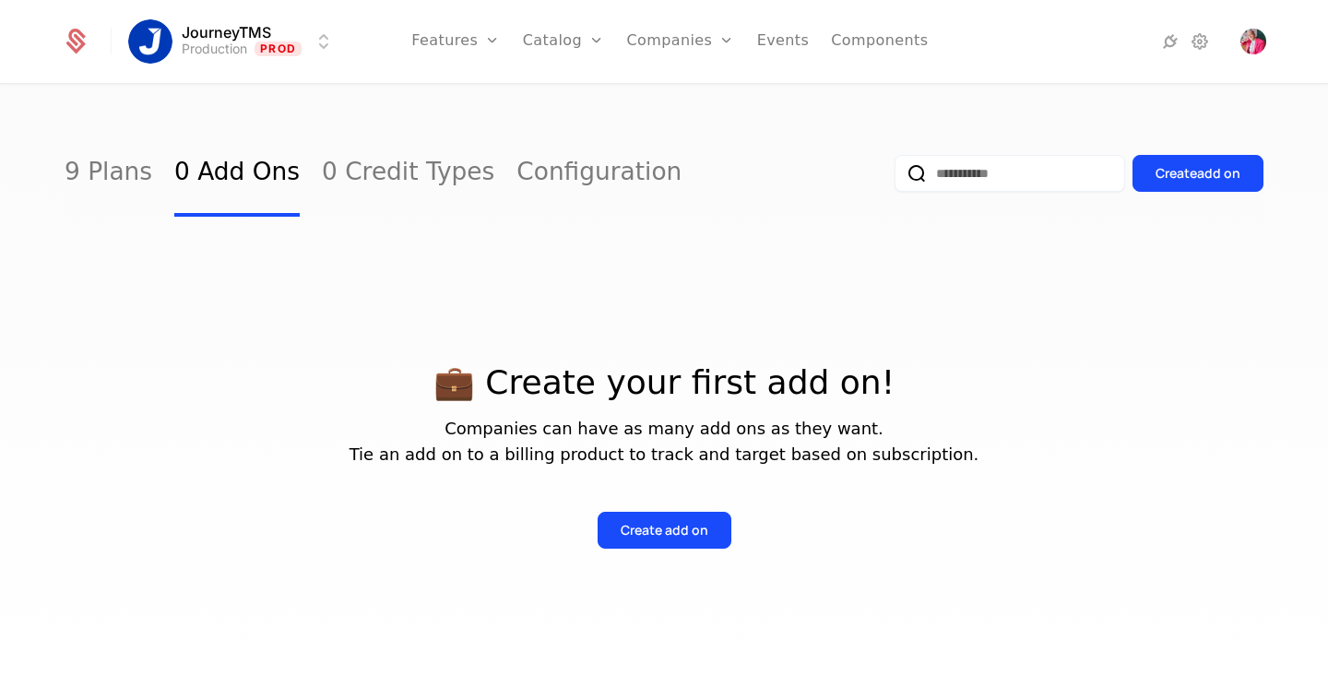
click at [100, 155] on link "9 Plans" at bounding box center [109, 173] width 88 height 87
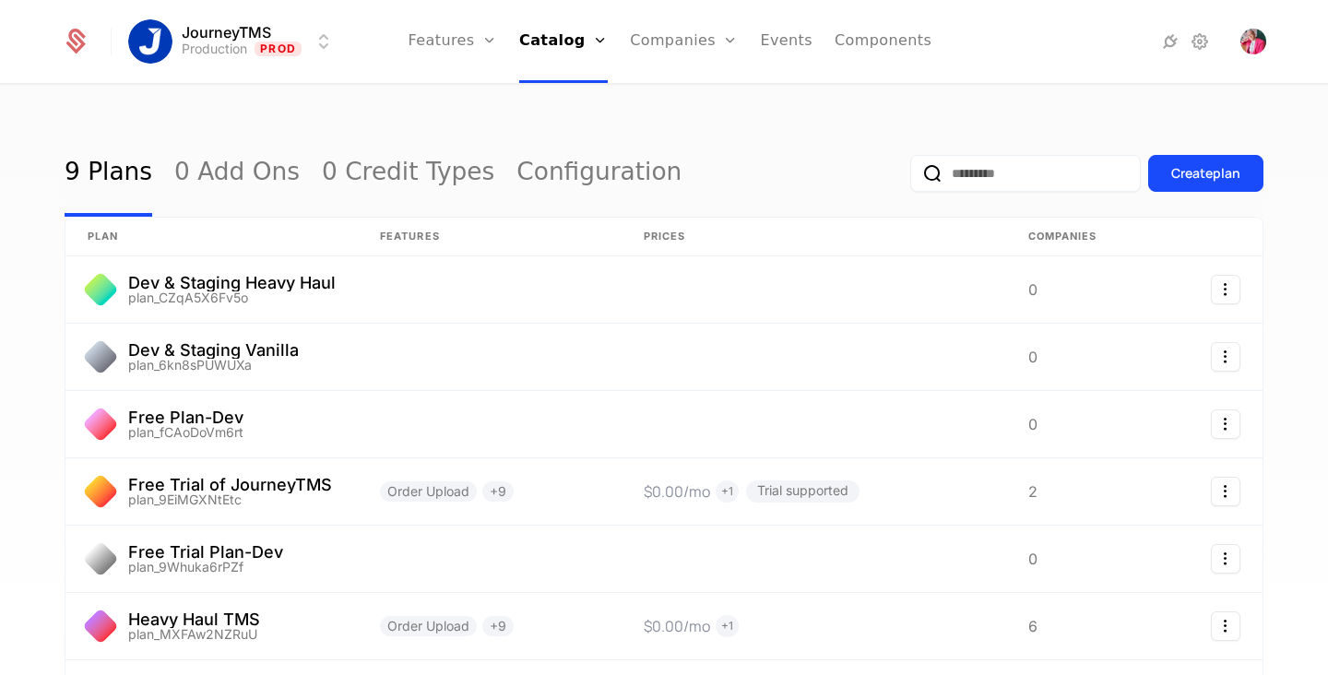
click at [465, 127] on link "Flags" at bounding box center [473, 120] width 85 height 15
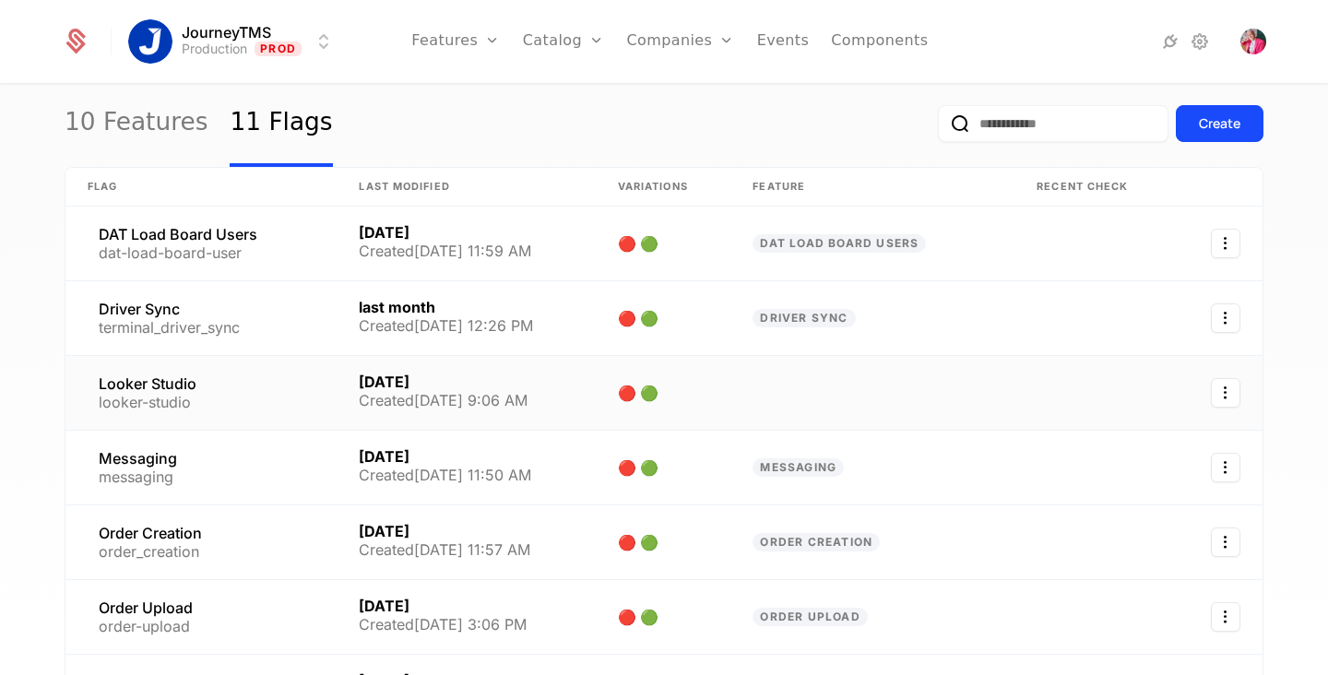
scroll to position [68, 0]
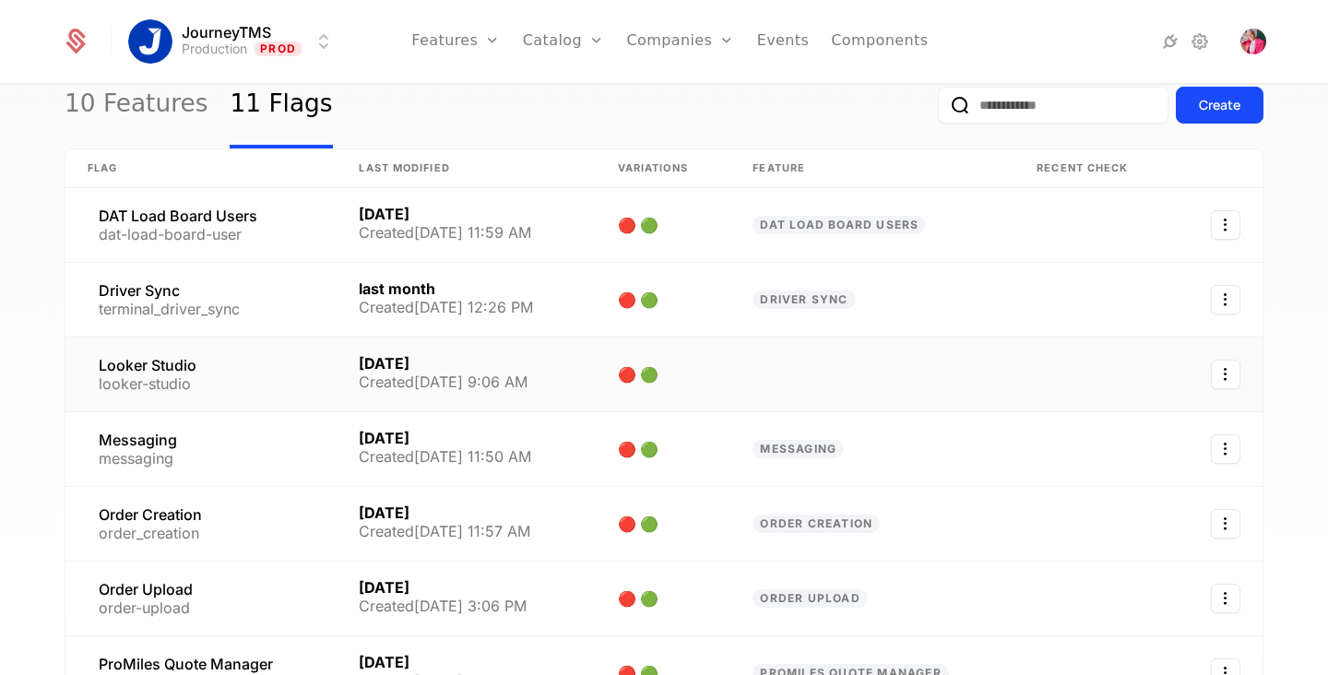
click at [275, 371] on link at bounding box center [200, 375] width 271 height 74
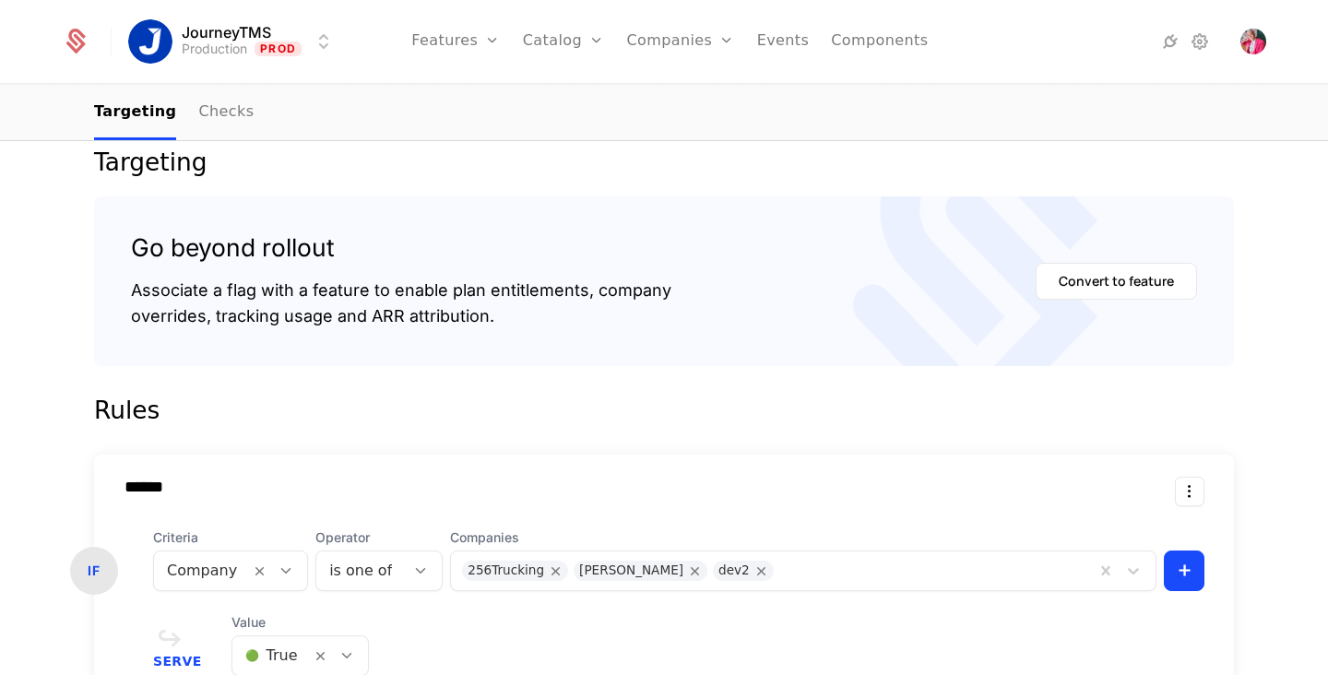
scroll to position [317, 0]
